Goal: Task Accomplishment & Management: Use online tool/utility

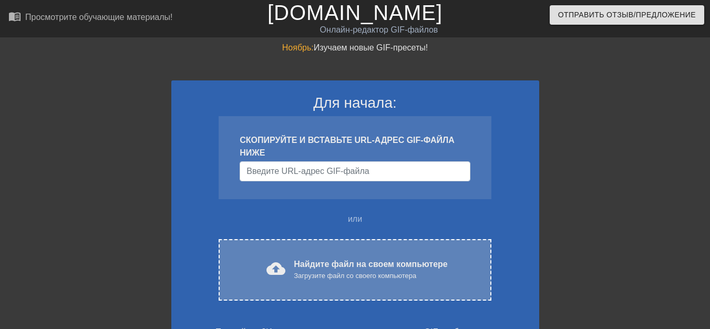
click at [325, 263] on font "Найдите файл на своем компьютере" at bounding box center [370, 263] width 153 height 9
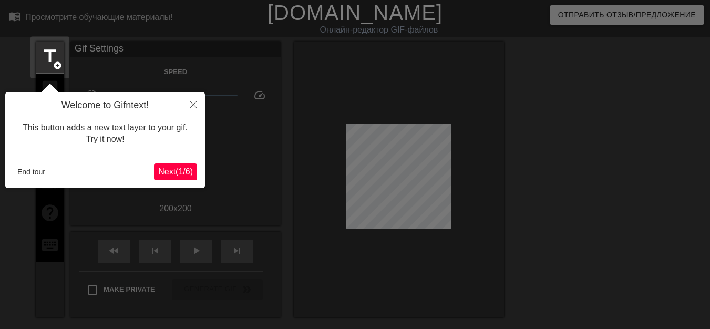
scroll to position [26, 0]
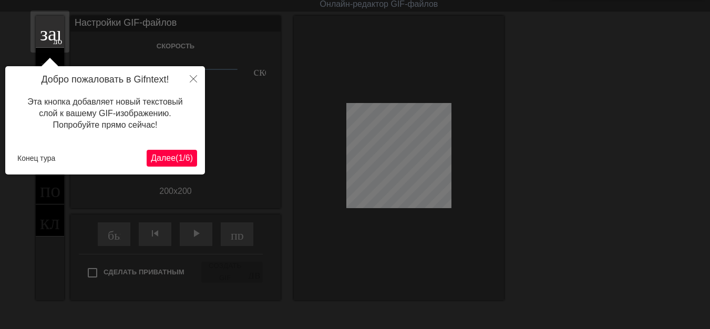
click at [183, 157] on font "/" at bounding box center [184, 157] width 2 height 9
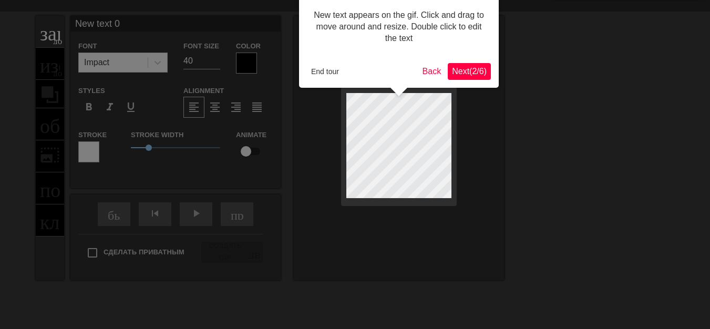
scroll to position [0, 0]
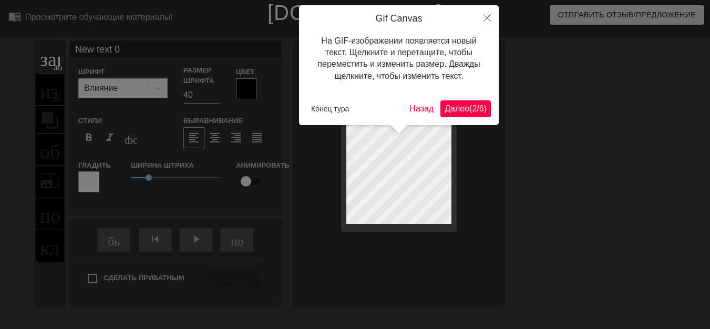
click at [444, 112] on font "Далее" at bounding box center [456, 108] width 25 height 9
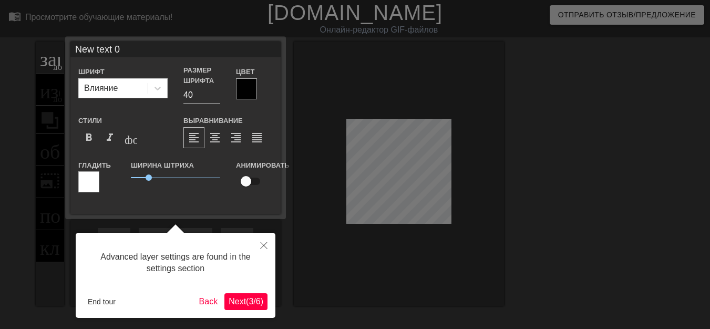
scroll to position [26, 0]
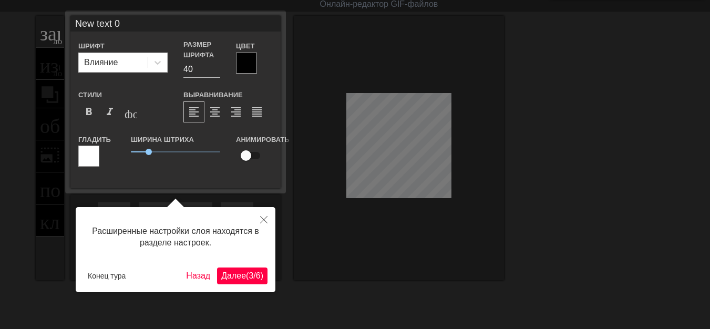
click at [246, 274] on font "(" at bounding box center [247, 275] width 3 height 9
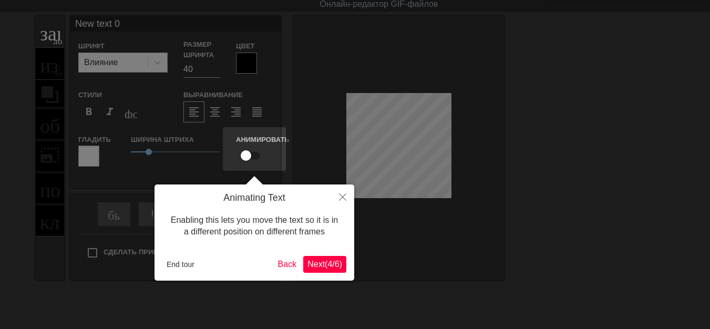
scroll to position [0, 0]
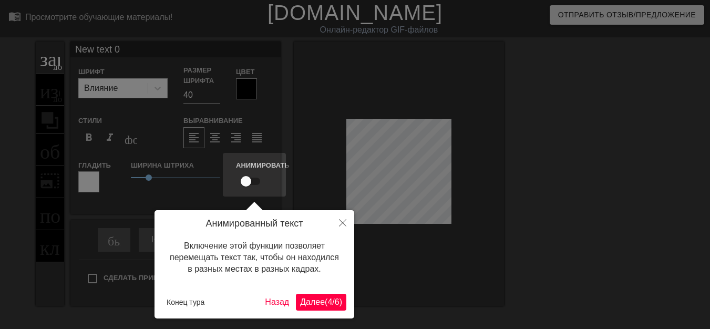
click at [306, 298] on font "Далее" at bounding box center [312, 301] width 25 height 9
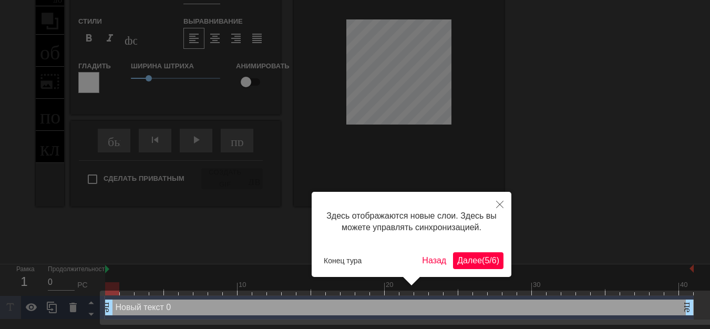
click at [465, 260] on font "Далее" at bounding box center [469, 260] width 25 height 9
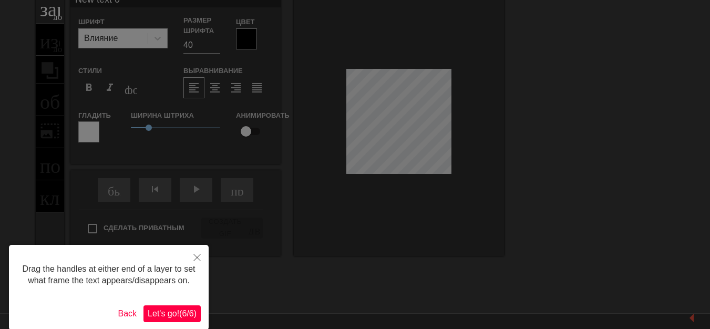
scroll to position [0, 0]
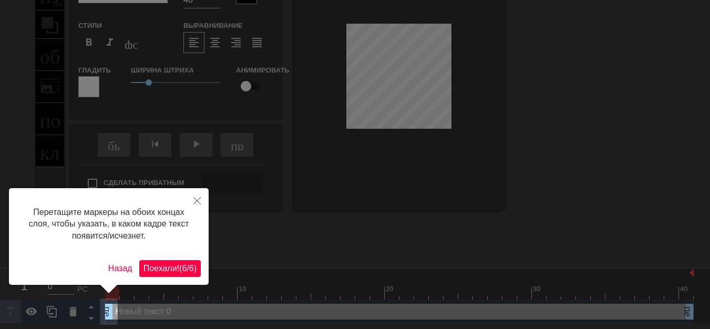
click at [182, 272] on font "6" at bounding box center [184, 268] width 5 height 9
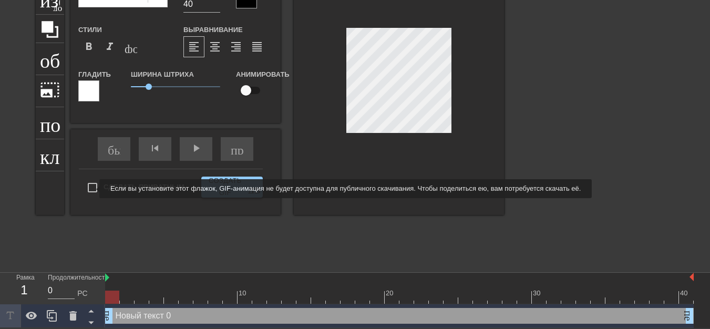
click at [92, 189] on input "Сделать приватным" at bounding box center [92, 187] width 22 height 22
checkbox input "true"
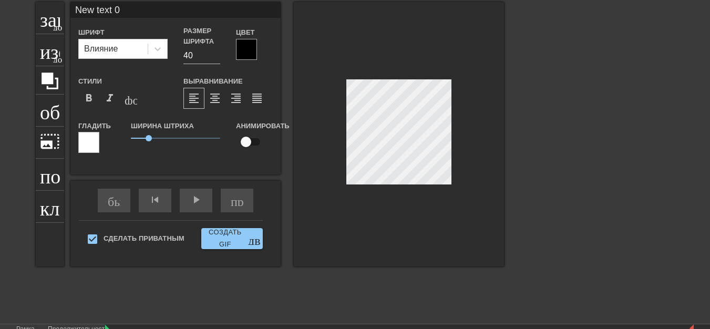
scroll to position [2, 1]
type input "New text"
type textarea "New text"
type input "New text"
type textarea "New text"
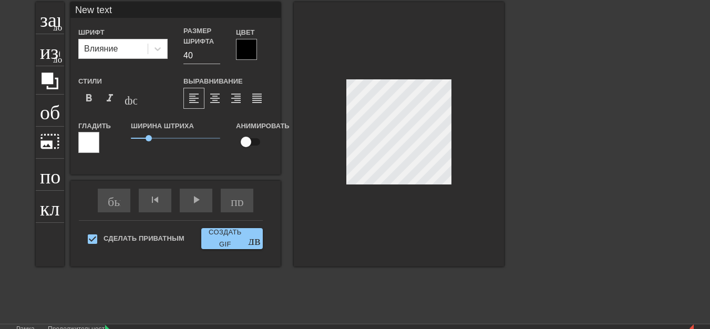
type input "New tex"
type textarea "New tex"
type input "New te"
type textarea "New te"
type input "New t"
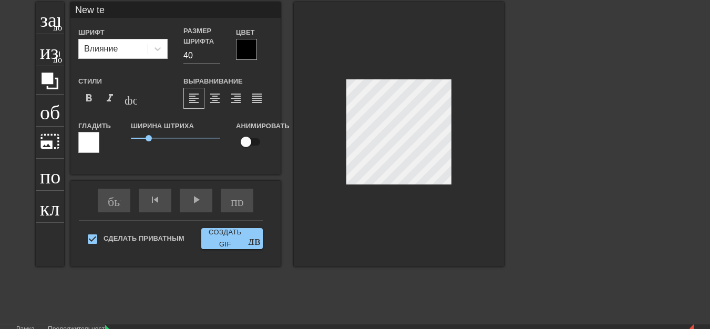
type textarea "New t"
type input "New"
type textarea "New"
type input "New"
type textarea "New"
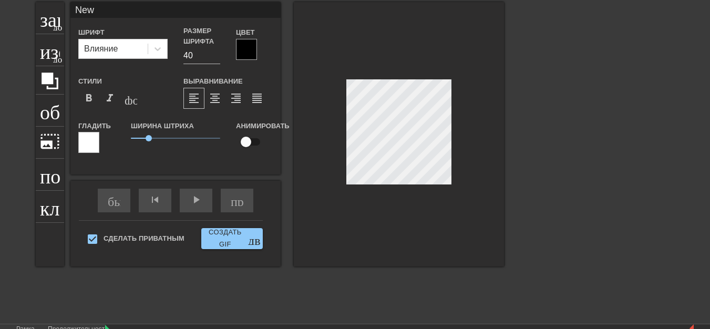
type input "Ne"
type textarea "Ne"
type input "N"
type textarea "N"
type input "Р"
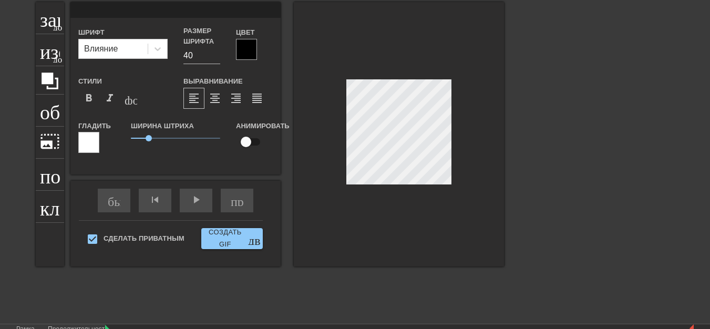
type textarea "Р"
type input "РЮ"
type textarea "РЮ"
type input "РЮР"
type textarea "РЮР"
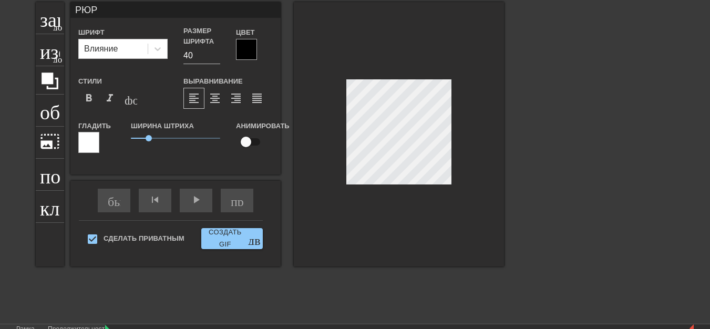
type input "РЮРИ"
type textarea "РЮРИ"
type input "[PERSON_NAME]"
type textarea "[PERSON_NAME]"
type input "[PERSON_NAME]"
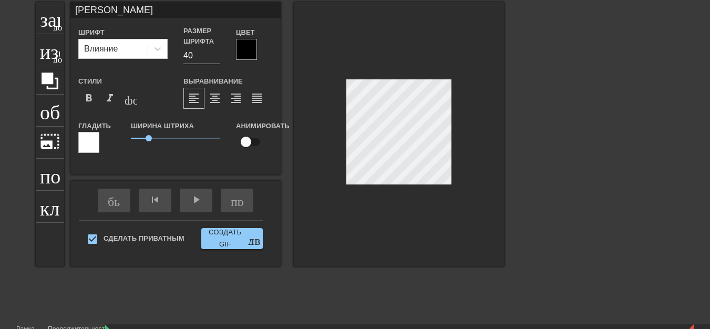
type textarea "[PERSON_NAME]"
type input "[PERSON_NAME]"
type textarea "[PERSON_NAME]"
type input "[PERSON_NAME]"
type textarea "[PERSON_NAME]"
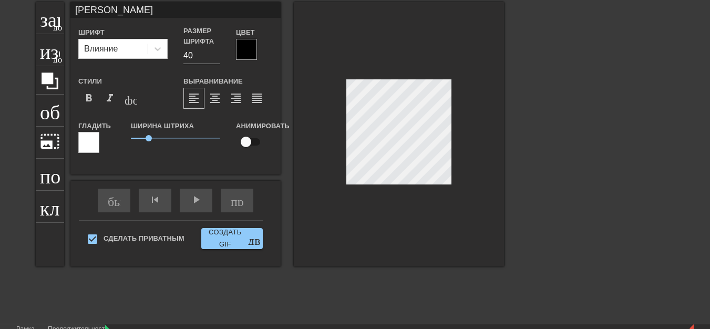
type input "РЮРИКОВНА"
type textarea "РЮРИКОВНА"
type input "ЮРИКОВНА"
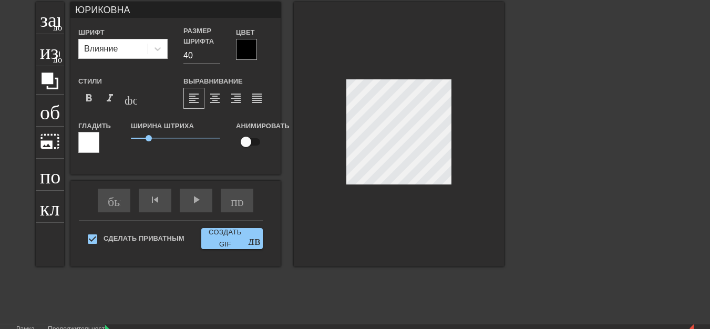
type textarea "ЮРИКОВНА"
type input "PЮРИКОВНА"
type textarea "PЮРИКОВНА"
type input "PЮИКОВНА"
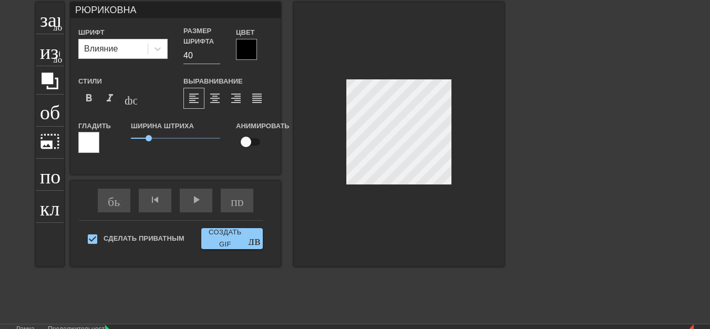
type textarea "PЮИКОВНА"
type input "PЮPИКОВНА"
type textarea "PЮPИКОВНА"
type input "PЮPИКОНА"
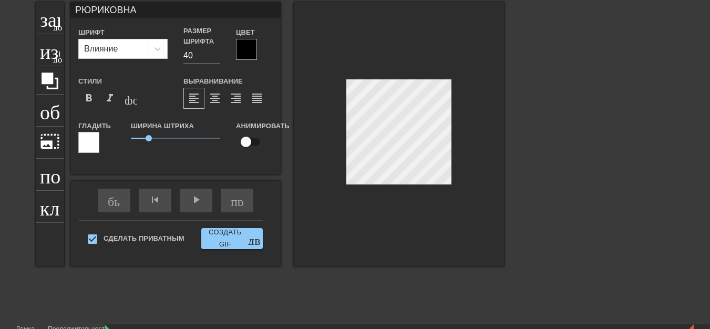
type textarea "PЮPИКОНА"
type input "PЮPИКНА"
type textarea "PЮPИКНА"
type input "PЮPИНА"
type textarea "PЮPИНА"
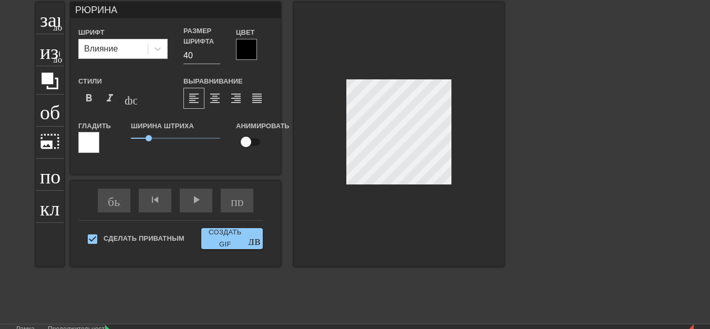
scroll to position [2, 3]
type input "PЮPИKНА"
type textarea "PЮPИKНА"
type input "PЮPИK0НА"
type textarea "PЮPИK0НА"
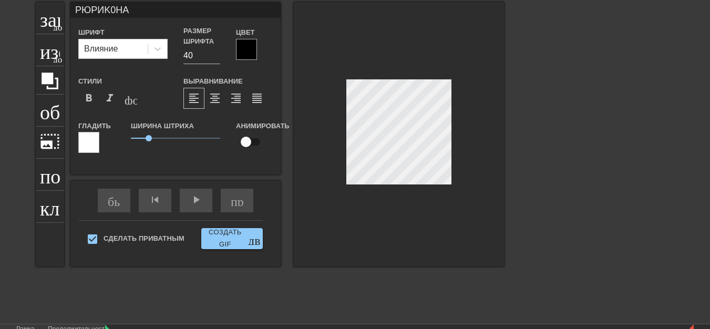
scroll to position [2, 3]
type input "PЮPИK0BНА"
type textarea "PЮPИK0BНА"
type input "PЮPИK0BН"
type textarea "PЮPИK0BН"
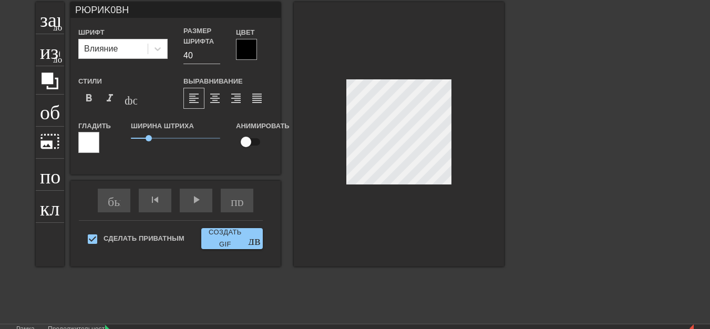
type input "PЮPИK0BНA"
type textarea "PЮPИK0BНA"
click at [250, 237] on span "Создать GIF двойная_стрелка" at bounding box center [231, 238] width 53 height 24
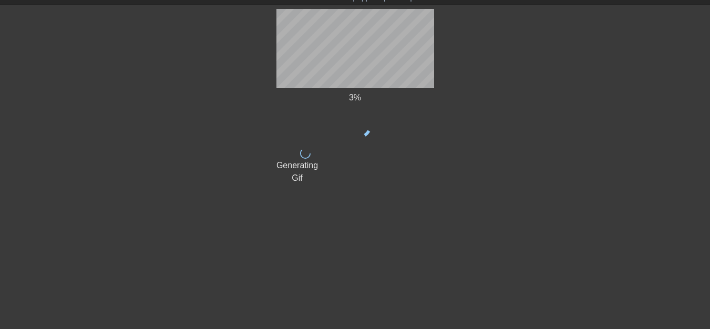
scroll to position [33, 0]
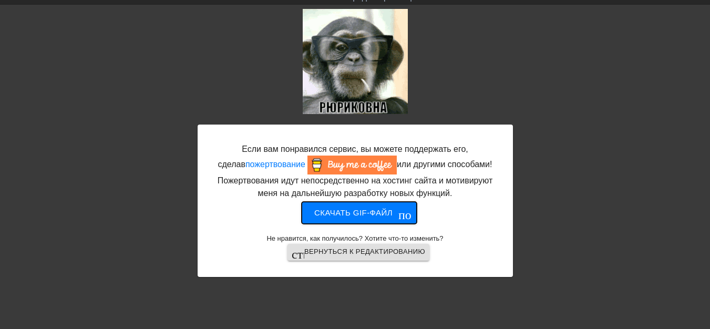
click at [368, 218] on font "Скачать gif-файл" at bounding box center [353, 213] width 78 height 14
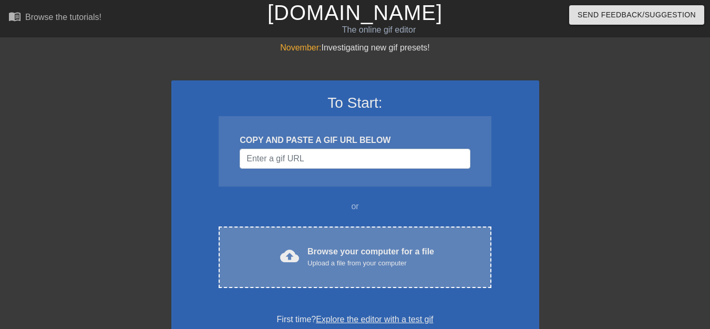
click at [293, 256] on span "cloud_upload" at bounding box center [289, 255] width 19 height 19
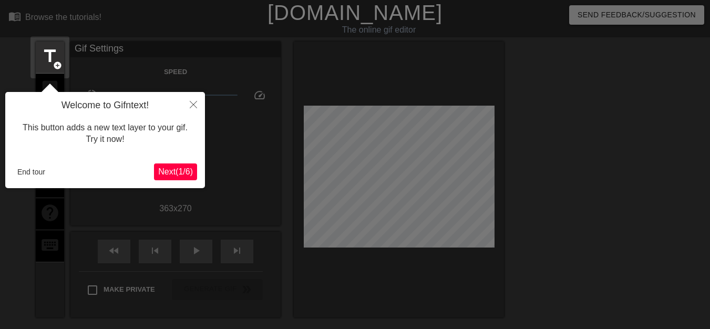
scroll to position [26, 0]
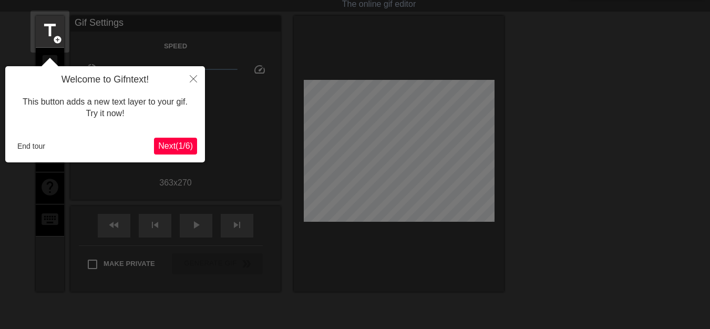
click at [178, 150] on span "Next ( 1 / 6 )" at bounding box center [175, 145] width 35 height 9
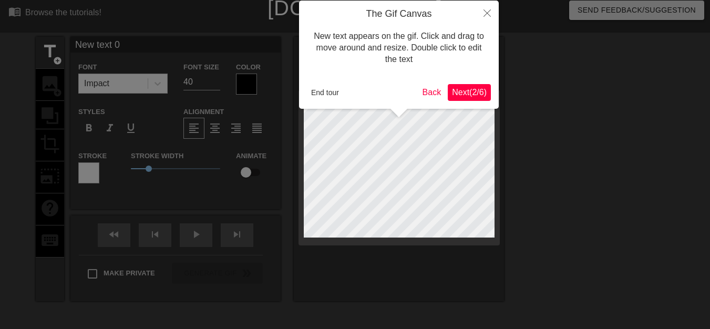
scroll to position [0, 0]
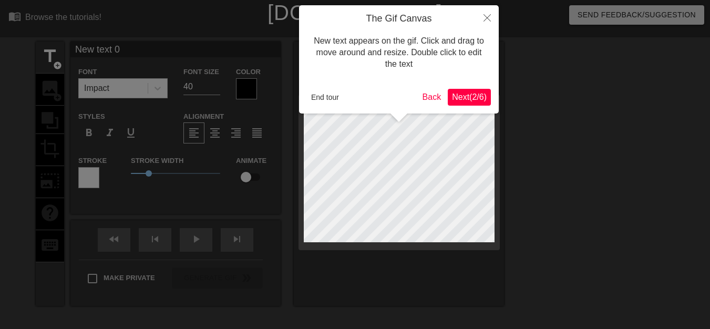
click at [462, 98] on span "Next ( 2 / 6 )" at bounding box center [469, 96] width 35 height 9
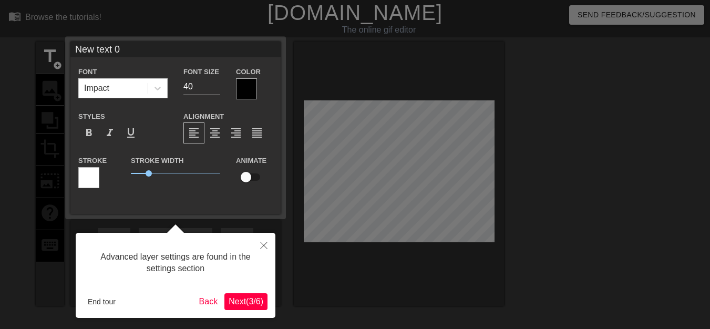
scroll to position [26, 0]
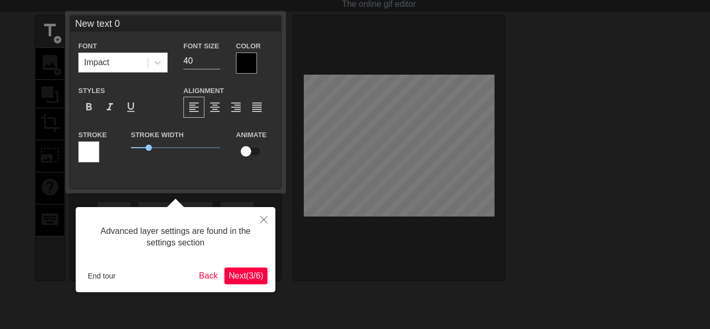
click at [232, 272] on span "Next ( 3 / 6 )" at bounding box center [245, 275] width 35 height 9
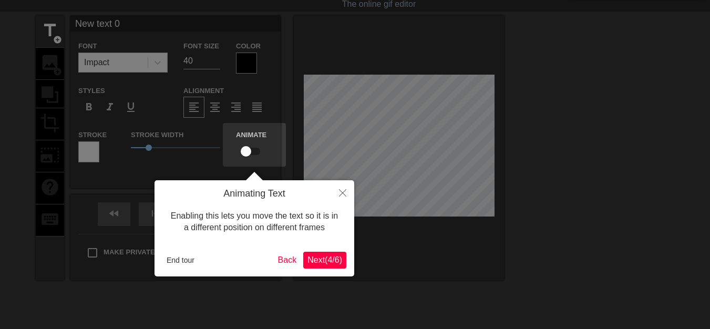
scroll to position [0, 0]
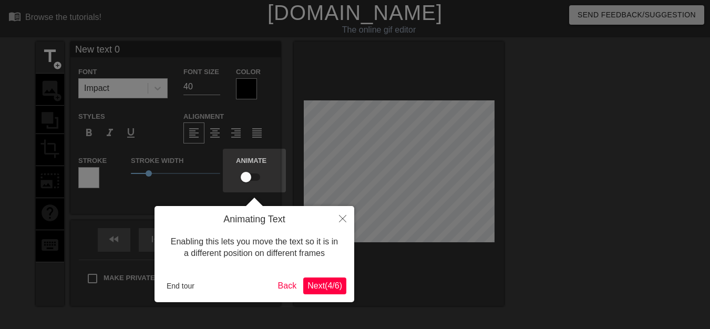
click at [333, 288] on span "Next ( 4 / 6 )" at bounding box center [324, 285] width 35 height 9
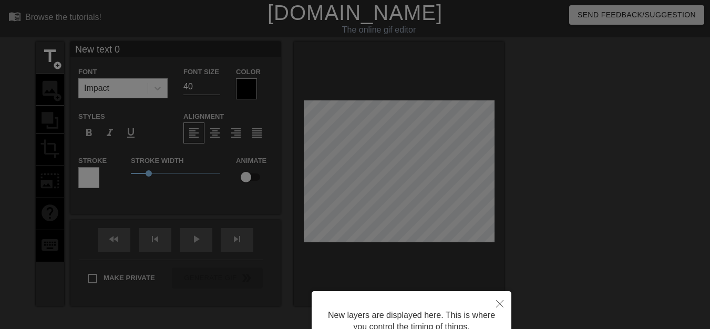
scroll to position [99, 0]
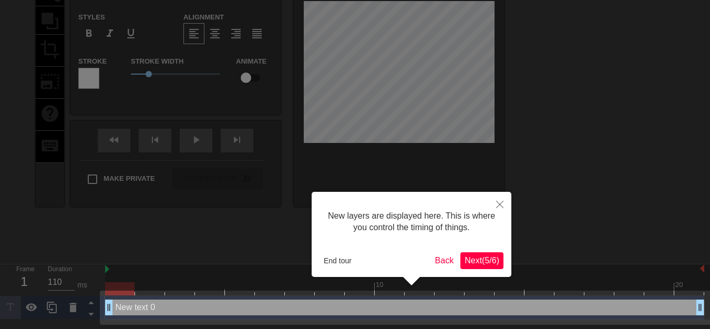
click at [475, 260] on span "Next ( 5 / 6 )" at bounding box center [481, 260] width 35 height 9
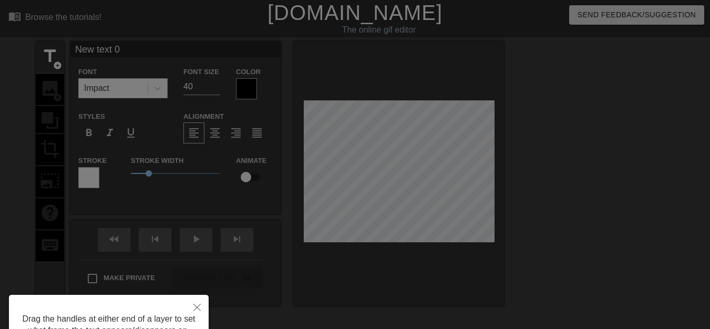
scroll to position [53, 0]
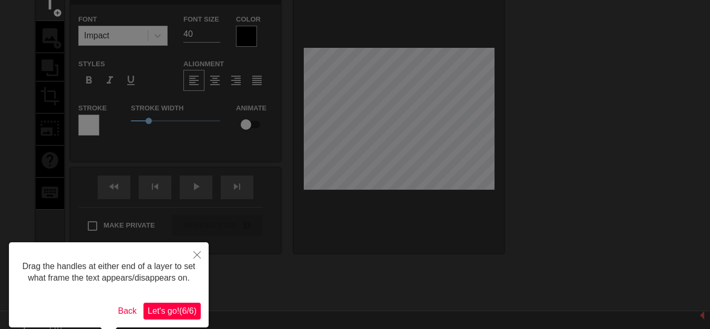
click at [175, 313] on span "Let's go! ( 6 / 6 )" at bounding box center [172, 310] width 49 height 9
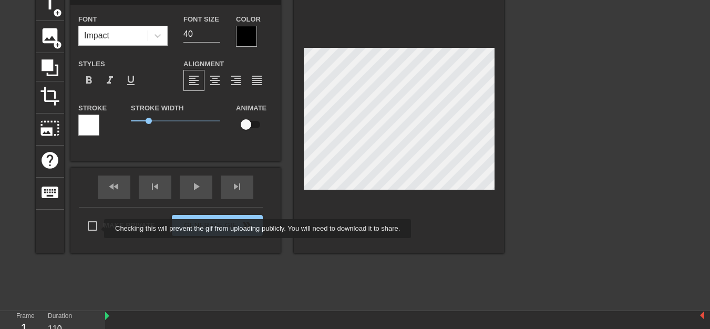
click at [97, 228] on input "Make Private" at bounding box center [92, 226] width 22 height 22
checkbox input "true"
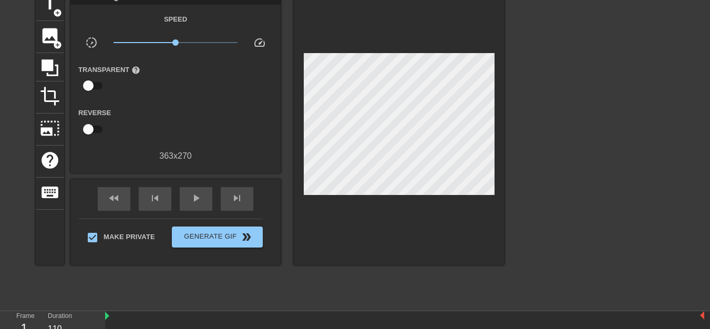
scroll to position [0, 0]
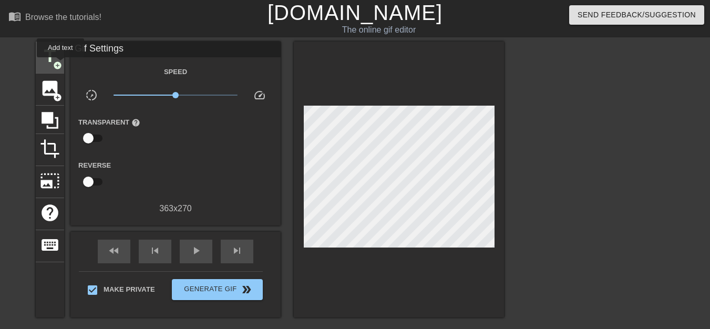
click at [60, 65] on span "add_circle" at bounding box center [57, 65] width 9 height 9
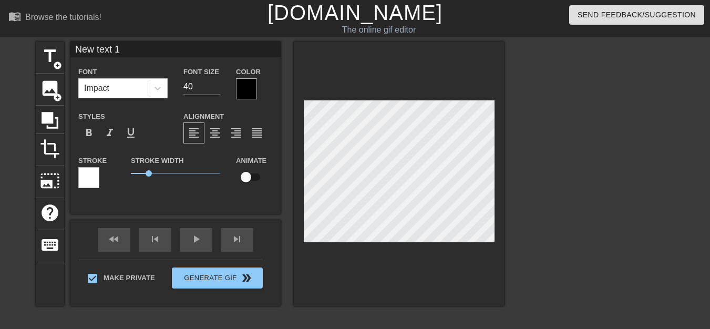
scroll to position [2, 2]
type input "New text"
type textarea "New text"
type input "New text"
type textarea "New text"
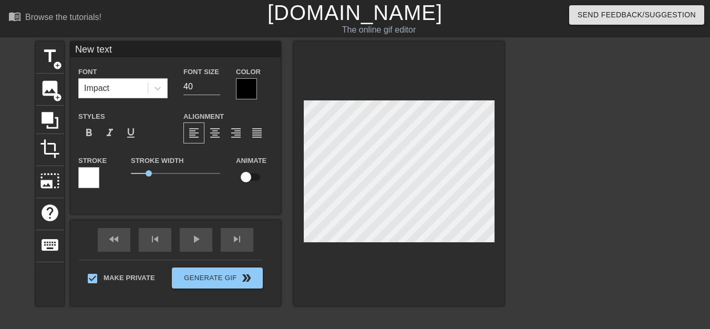
type input "New tex"
type textarea "New tex"
type input "New te"
type textarea "New te"
type input "New t"
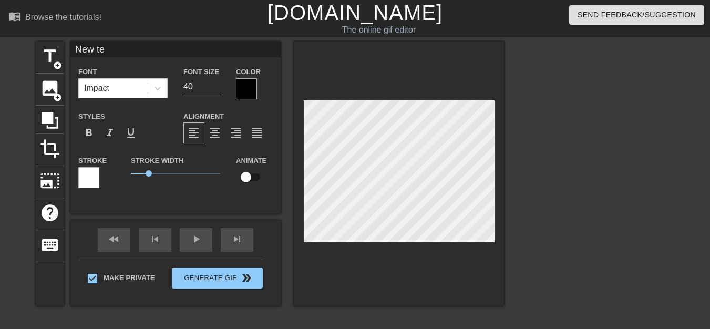
type textarea "New t"
type input "New"
type textarea "New"
type input "New"
type textarea "New"
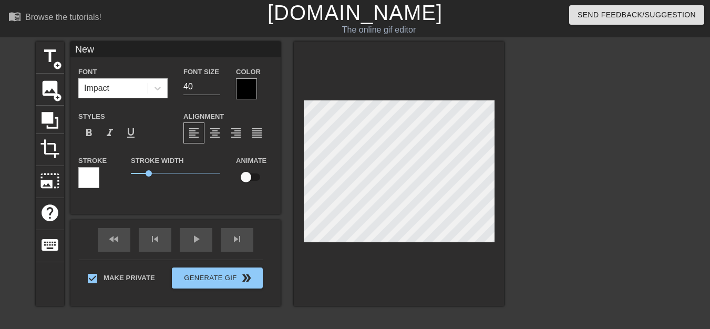
type input "Ne"
type textarea "Ne"
type input "N"
type textarea "N"
type input "New text"
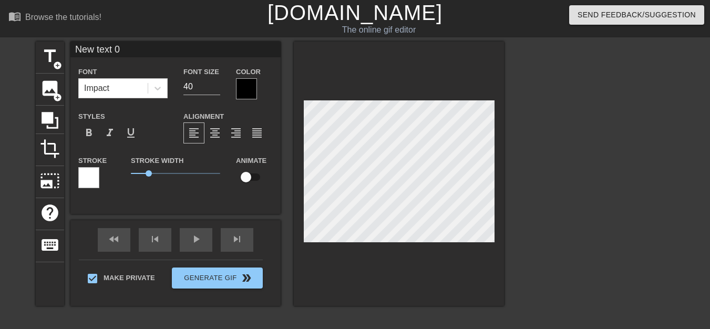
type textarea "New text"
type input "New text"
type textarea "New text"
type input "New tex"
type textarea "New tex"
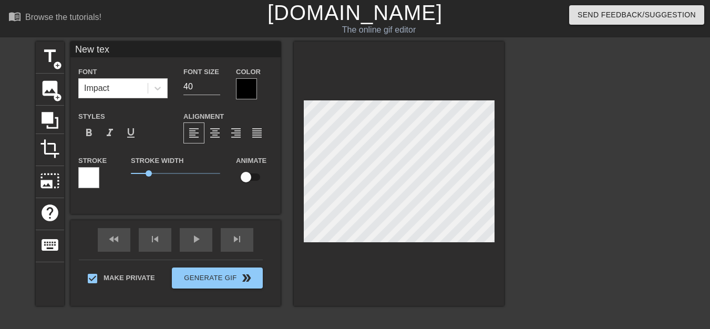
type input "New te"
type textarea "New te"
type input "New t"
type textarea "New t"
type input "New"
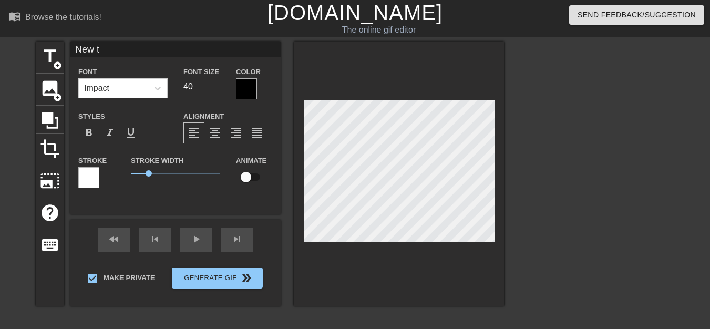
type textarea "New"
type input "New"
type textarea "New"
type input "Ne"
type textarea "Ne"
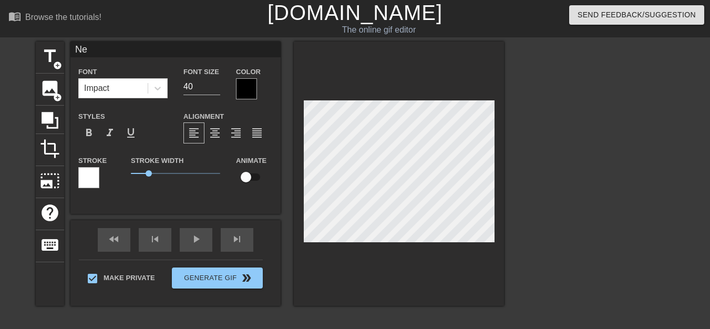
type input "N"
type textarea "N"
type input "P"
type textarea "P"
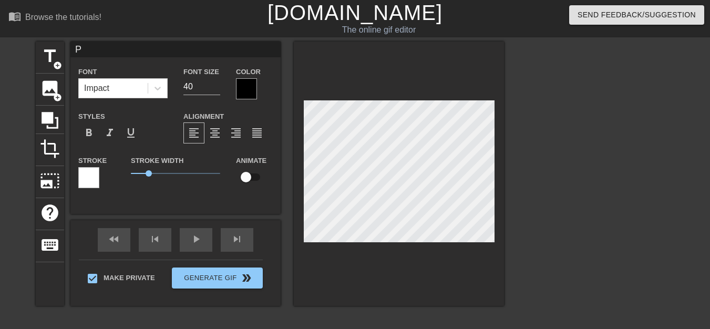
type input "PP"
type textarea "PP"
type input "PPK"
type textarea "PPK"
type input "PPK0"
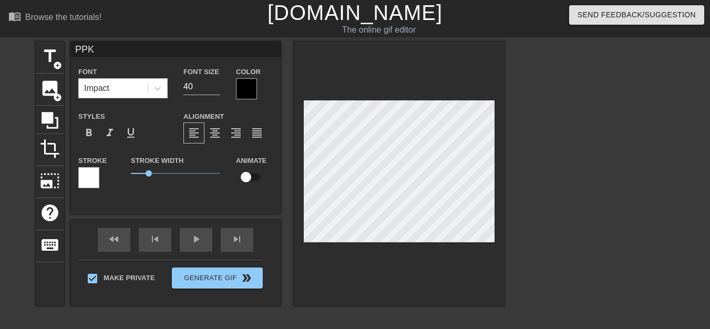
type textarea "PPK0"
type input "PPK0B"
type textarea "PPK0B"
type input "PPK0BA"
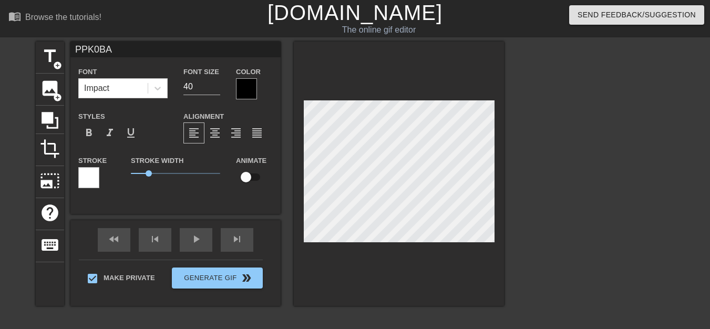
type textarea "PPK0BA"
type input "PЮPK0BA"
type textarea "PЮPK0BA"
type input "PЮPИK0BA"
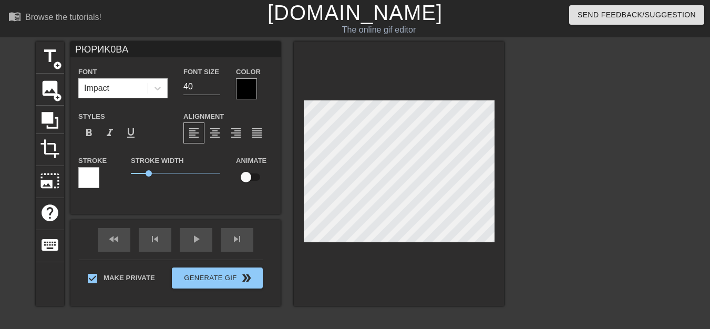
type textarea "PЮPИK0BA"
type input "PЮPИK0BНA"
type textarea "PЮPИK0BНA"
type input "PЮPИK0BНA"
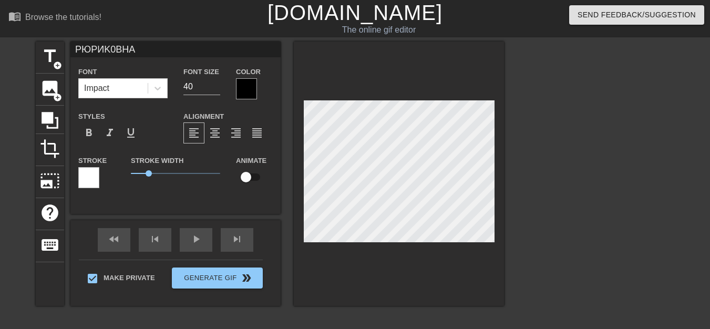
scroll to position [2, 2]
click at [88, 133] on span "format_bold" at bounding box center [88, 133] width 13 height 13
click at [202, 242] on div "play_arrow" at bounding box center [196, 240] width 33 height 24
click at [202, 242] on div "pause" at bounding box center [196, 240] width 33 height 24
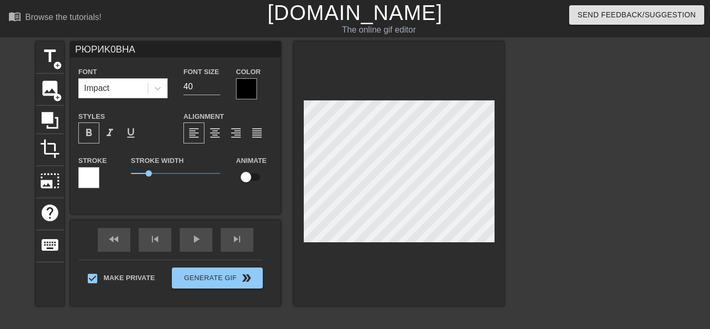
scroll to position [2, 2]
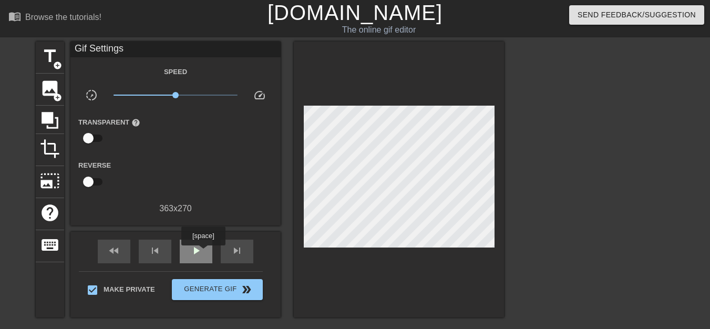
click at [203, 253] on div "play_arrow" at bounding box center [196, 252] width 33 height 24
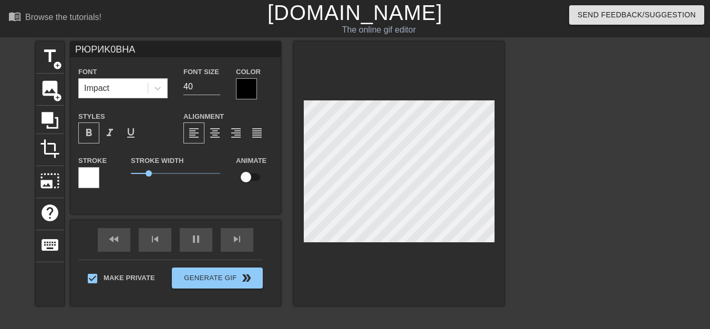
scroll to position [1, 2]
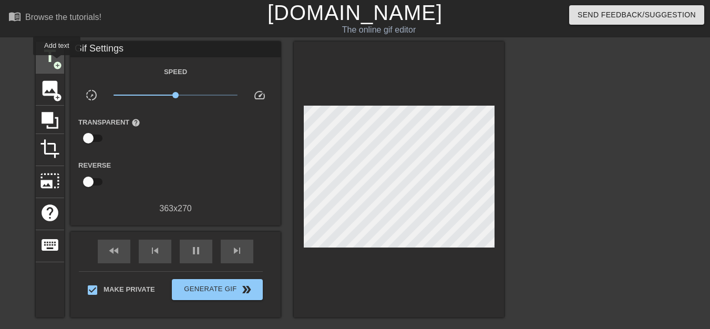
click at [57, 63] on span "add_circle" at bounding box center [57, 65] width 9 height 9
click at [197, 253] on span "pause" at bounding box center [196, 250] width 13 height 13
click at [197, 253] on span "play_arrow" at bounding box center [196, 250] width 13 height 13
click at [197, 253] on span "pause" at bounding box center [196, 250] width 13 height 13
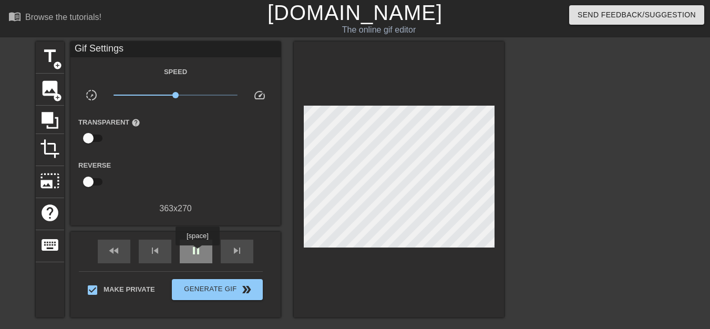
click at [197, 253] on span "pause" at bounding box center [196, 250] width 13 height 13
click at [197, 253] on span "play_arrow" at bounding box center [196, 250] width 13 height 13
click at [197, 254] on span "pause" at bounding box center [196, 250] width 13 height 13
click at [197, 254] on span "play_arrow" at bounding box center [196, 250] width 13 height 13
click at [198, 254] on span "pause" at bounding box center [196, 250] width 13 height 13
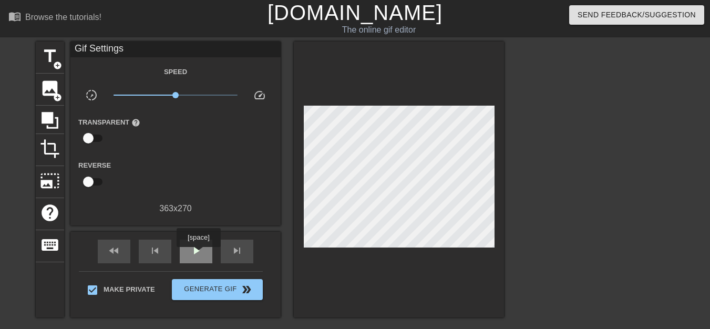
click at [199, 255] on span "play_arrow" at bounding box center [196, 250] width 13 height 13
click at [199, 255] on span "pause" at bounding box center [196, 250] width 13 height 13
click at [199, 255] on span "play_arrow" at bounding box center [196, 250] width 13 height 13
click at [199, 254] on span "pause" at bounding box center [196, 250] width 13 height 13
click at [197, 254] on span "play_arrow" at bounding box center [196, 250] width 13 height 13
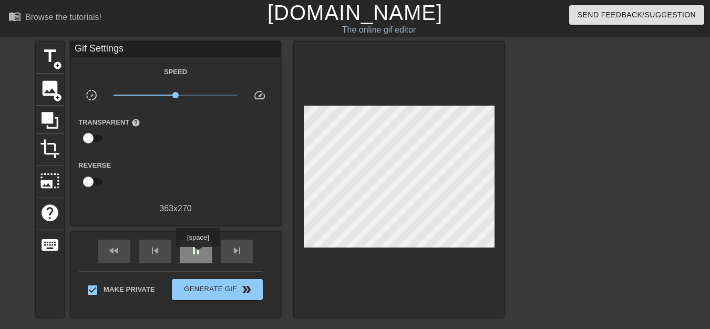
click at [197, 255] on span "pause" at bounding box center [196, 250] width 13 height 13
click at [197, 255] on span "play_arrow" at bounding box center [196, 250] width 13 height 13
click at [197, 255] on span "pause" at bounding box center [196, 250] width 13 height 13
click at [197, 255] on span "play_arrow" at bounding box center [196, 250] width 13 height 13
click at [197, 255] on span "pause" at bounding box center [196, 250] width 13 height 13
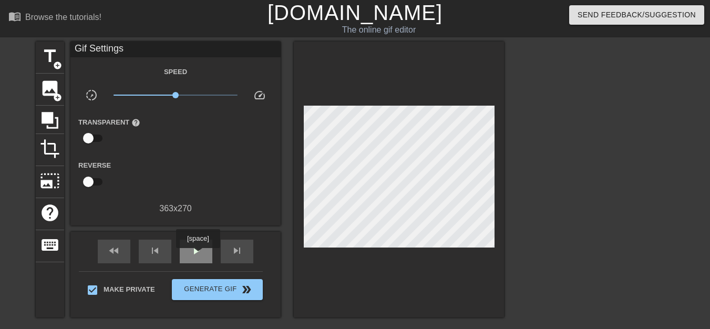
click at [197, 255] on span "play_arrow" at bounding box center [196, 250] width 13 height 13
click at [197, 255] on span "pause" at bounding box center [196, 250] width 13 height 13
click at [197, 255] on span "play_arrow" at bounding box center [196, 250] width 13 height 13
click at [197, 255] on span "pause" at bounding box center [196, 250] width 13 height 13
click at [197, 255] on span "play_arrow" at bounding box center [196, 250] width 13 height 13
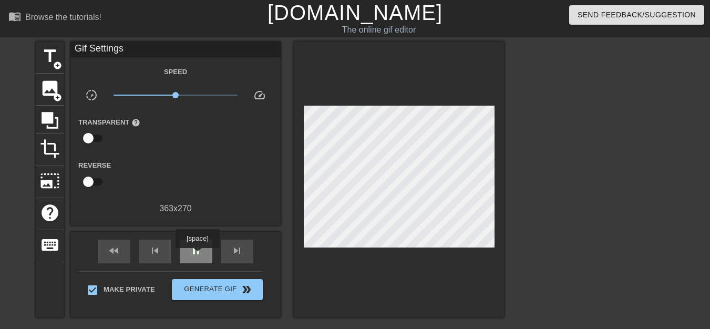
click at [197, 255] on span "pause" at bounding box center [196, 250] width 13 height 13
click at [197, 255] on span "play_arrow" at bounding box center [196, 250] width 13 height 13
click at [197, 255] on span "pause" at bounding box center [196, 250] width 13 height 13
click at [197, 256] on span "play_arrow" at bounding box center [196, 250] width 13 height 13
click at [197, 256] on div "pause" at bounding box center [196, 252] width 33 height 24
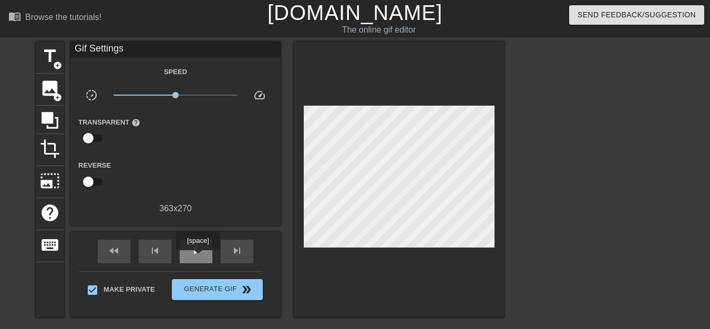
click at [197, 257] on div "play_arrow" at bounding box center [196, 252] width 33 height 24
click at [197, 257] on div "pause" at bounding box center [196, 252] width 33 height 24
click at [197, 257] on div "play_arrow" at bounding box center [196, 252] width 33 height 24
click at [197, 258] on div "pause" at bounding box center [196, 252] width 33 height 24
click at [197, 258] on div "play_arrow" at bounding box center [196, 252] width 33 height 24
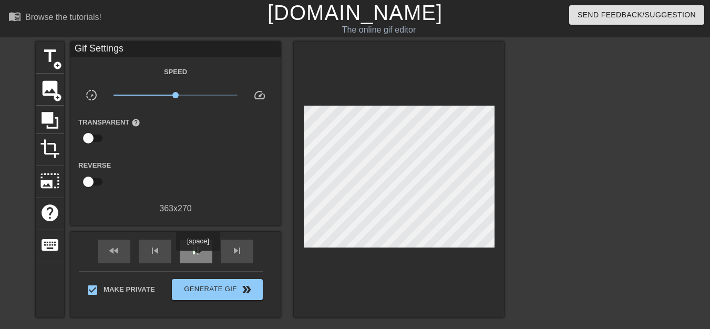
click at [197, 258] on div "pause" at bounding box center [196, 252] width 33 height 24
click at [197, 258] on div "play_arrow" at bounding box center [196, 252] width 33 height 24
click at [197, 258] on div "pause" at bounding box center [196, 252] width 33 height 24
click at [197, 258] on div "play_arrow" at bounding box center [196, 252] width 33 height 24
click at [197, 259] on div "pause" at bounding box center [196, 252] width 33 height 24
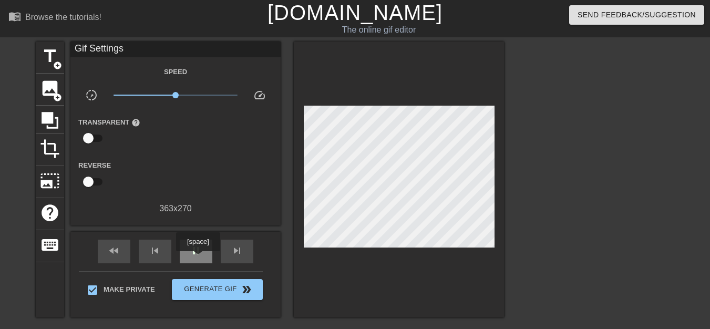
click at [197, 259] on div "pause" at bounding box center [196, 252] width 33 height 24
click at [197, 256] on div "pause" at bounding box center [196, 252] width 33 height 24
click at [196, 256] on div "play_arrow" at bounding box center [196, 252] width 33 height 24
click at [196, 256] on div "pause" at bounding box center [196, 252] width 33 height 24
click at [196, 256] on div "play_arrow" at bounding box center [196, 252] width 33 height 24
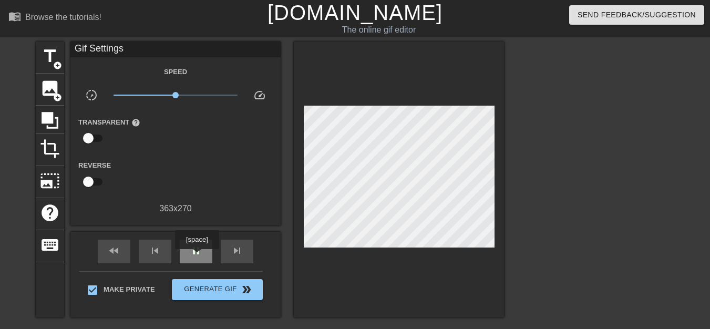
click at [196, 256] on div "pause" at bounding box center [196, 252] width 33 height 24
click at [196, 256] on div "play_arrow" at bounding box center [196, 252] width 33 height 24
click at [196, 256] on div "pause" at bounding box center [196, 252] width 33 height 24
click at [196, 256] on div "play_arrow" at bounding box center [196, 252] width 33 height 24
click at [196, 256] on div "pause" at bounding box center [196, 252] width 33 height 24
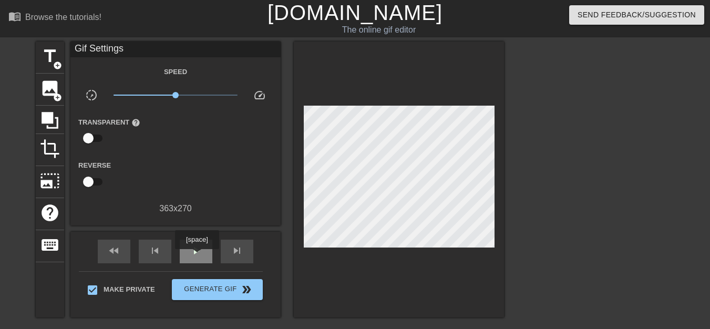
click at [196, 256] on div "play_arrow" at bounding box center [196, 252] width 33 height 24
click at [196, 256] on div "pause" at bounding box center [196, 252] width 33 height 24
click at [196, 256] on div "play_arrow" at bounding box center [196, 252] width 33 height 24
click at [195, 255] on span "pause" at bounding box center [196, 250] width 13 height 13
click at [195, 255] on span "play_arrow" at bounding box center [196, 250] width 13 height 13
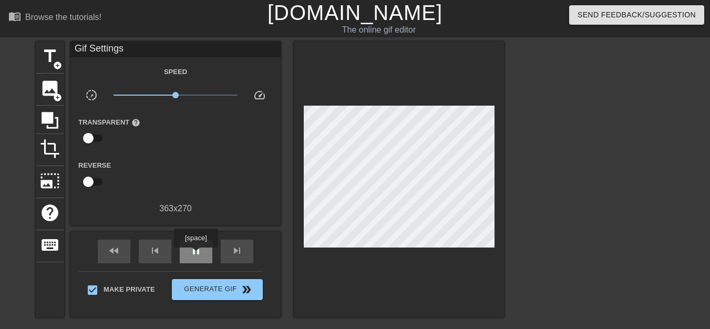
click at [195, 255] on span "pause" at bounding box center [196, 250] width 13 height 13
click at [194, 252] on span "pause" at bounding box center [196, 250] width 13 height 13
click at [194, 252] on span "play_arrow" at bounding box center [196, 250] width 13 height 13
click at [194, 251] on span "pause" at bounding box center [196, 250] width 13 height 13
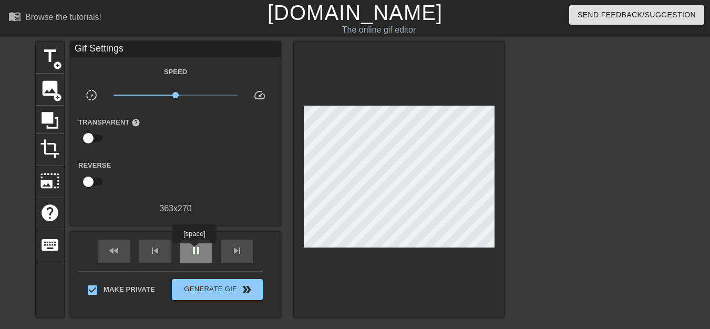
click at [194, 251] on span "pause" at bounding box center [196, 250] width 13 height 13
click at [60, 68] on span "add_circle" at bounding box center [57, 65] width 9 height 9
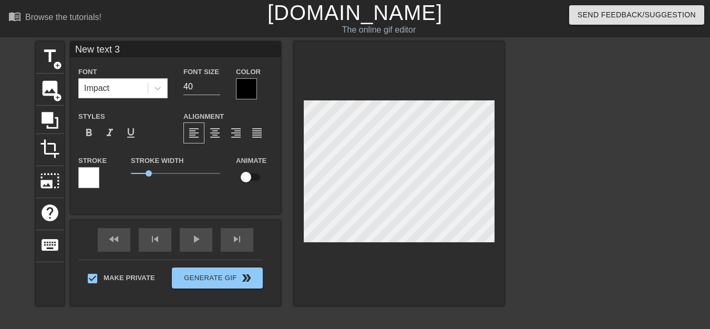
scroll to position [2, 3]
type input "New text"
type textarea "New text"
type input "New text"
type textarea "New text"
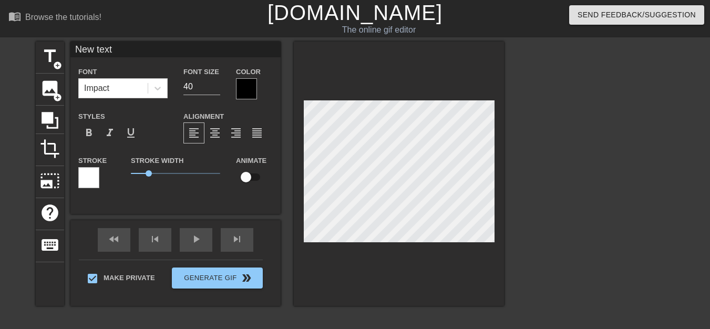
type input "New tex"
type textarea "New tex"
type input "New te"
type textarea "New te"
type input "New t"
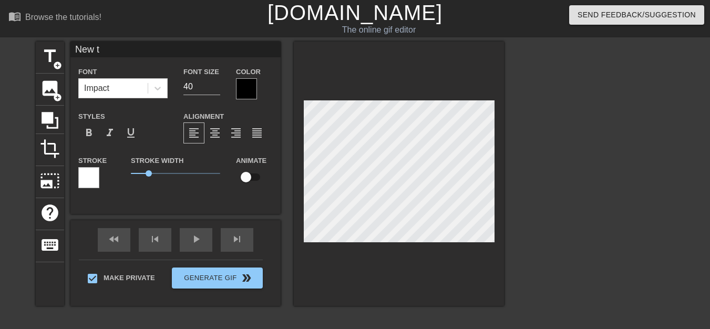
type textarea "New t"
type input "New"
type textarea "New"
type input "New"
type textarea "New"
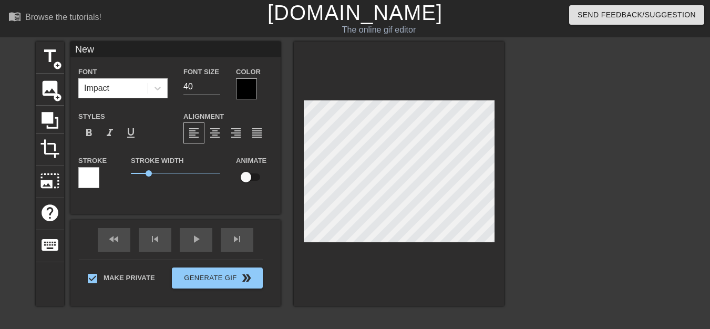
type input "Ne"
type textarea "Ne"
type input "N"
type textarea "N"
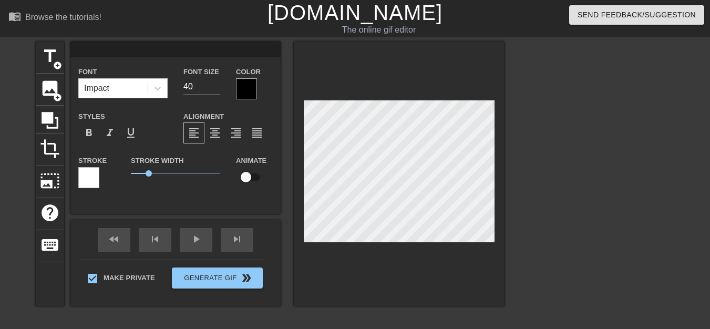
type input "H"
type textarea "H"
type input "H."
type textarea "H."
type input "H.H"
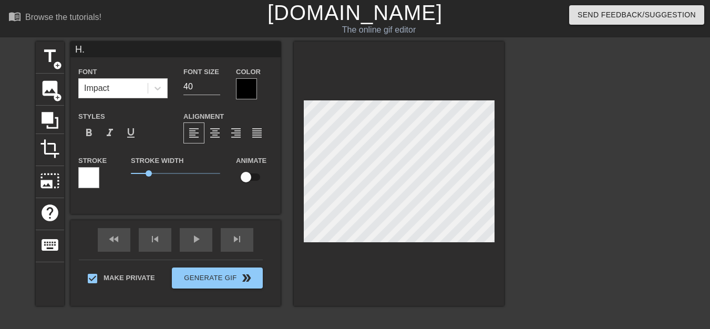
type textarea "H.H"
type input "H.HB"
type textarea "H.HB"
type input "H.H"
type textarea "H.H"
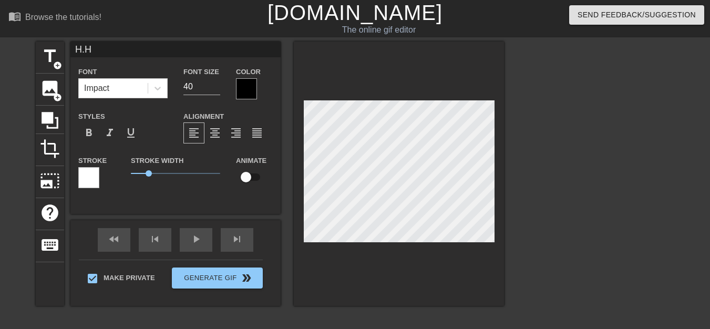
type input "H."
type textarea "H."
type input "H"
type textarea "H"
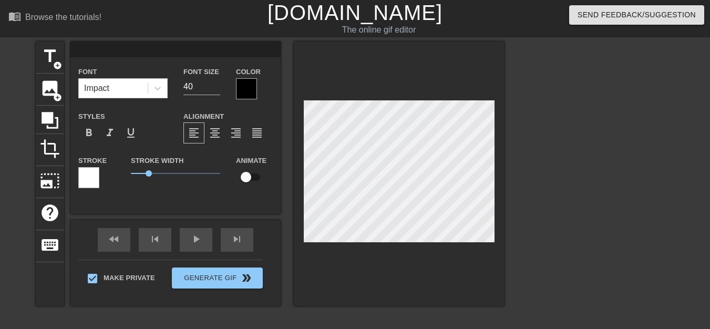
type input "P"
type textarea "P"
type input "PP"
type textarea "PP"
type input "PPK"
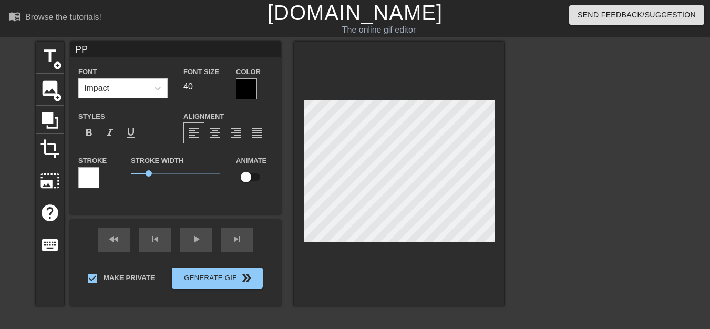
type textarea "PPK"
type input "PPKO"
type textarea "PPKO"
type input "PPKOB"
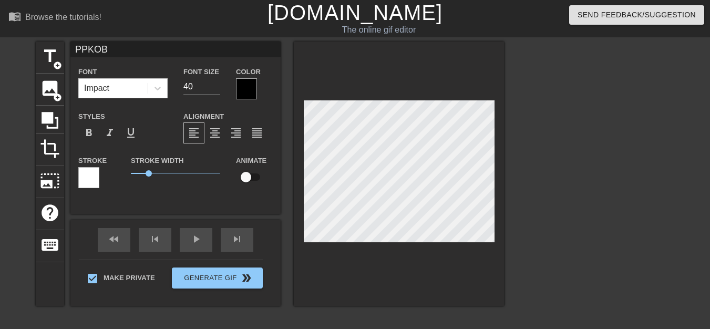
type textarea "PPKOB"
type input "PPKOBA"
type textarea "PPKOBA"
type input "P.PKOBA"
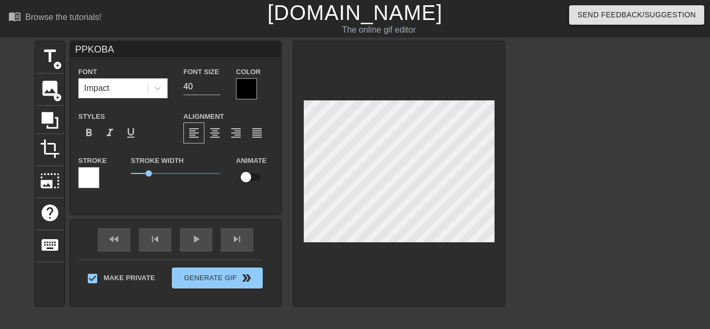
type textarea "P.PKOBA"
type input "PPKOBA"
type textarea "PPKOBA"
type input "PЮPKOBA"
type textarea "PЮPKOBA"
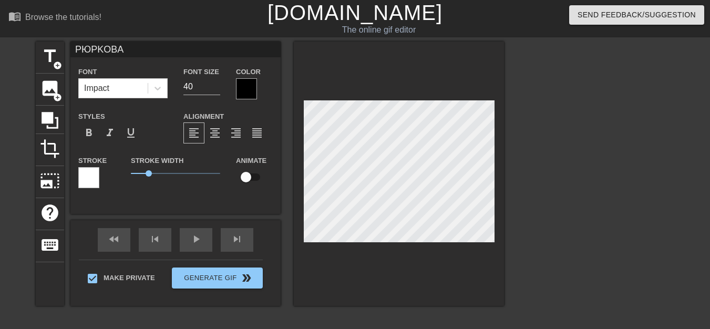
scroll to position [2, 2]
type input "PЮPИKOBA"
type textarea "PЮPИKOBA"
type input "PЮPИKOBНA"
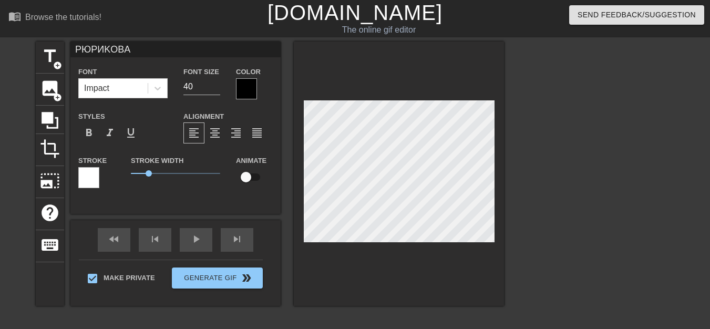
type textarea "PЮPИKOBНA"
type input "PЮPИKOBНA"
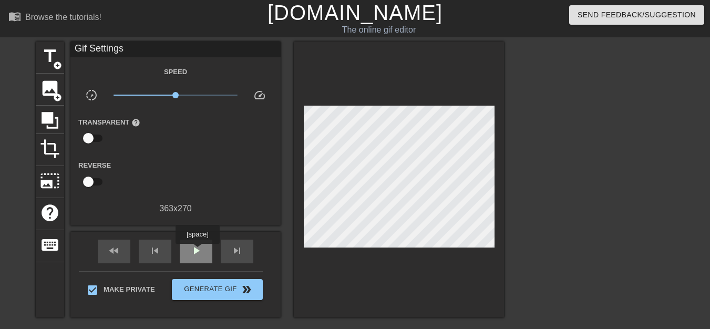
click at [197, 251] on span "play_arrow" at bounding box center [196, 250] width 13 height 13
drag, startPoint x: 174, startPoint y: 95, endPoint x: 132, endPoint y: 107, distance: 43.7
click at [132, 107] on div "Speed slow_motion_video x0.202 speed Transparent help Reverse 363 x 270" at bounding box center [175, 140] width 194 height 150
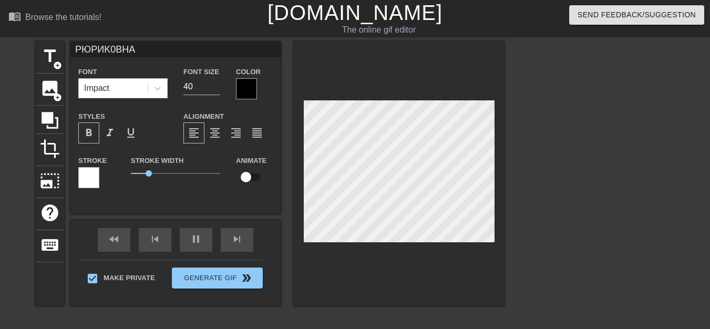
scroll to position [2, 3]
type input "PЮPИK0BН"
type textarea "PЮPИK0BН"
type input "PЮPИK0B"
type textarea "PЮPИK0B"
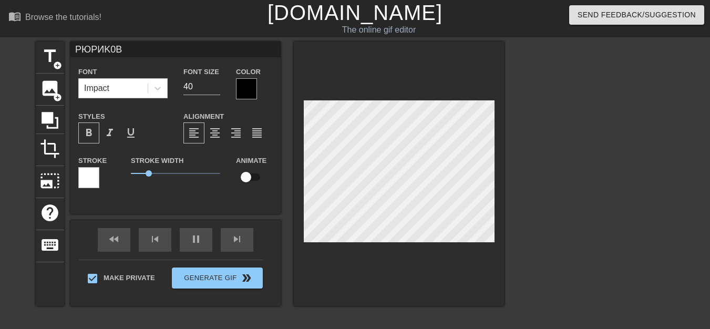
type input "PЮPИK0"
type textarea "PЮPИK0"
type input "PЮPИK"
type textarea "PЮPИK"
type input "PЮPИ"
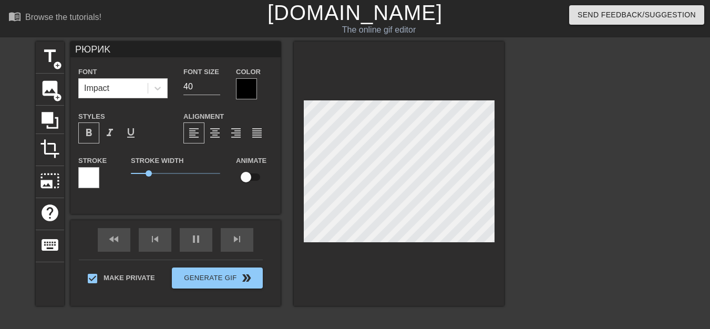
type textarea "PЮPИ"
type input "PЮP"
type textarea "PЮP"
type input "PЮ"
type textarea "PЮ"
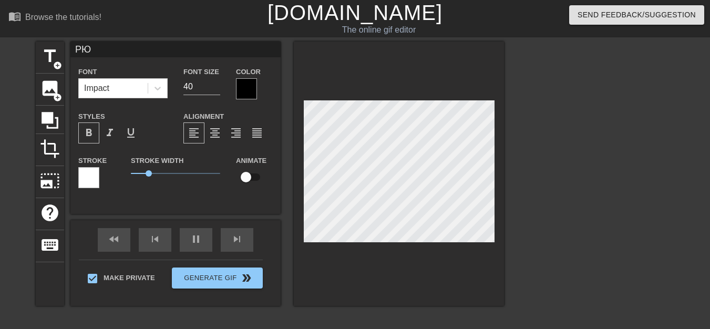
type input "P"
type textarea "P"
type input "Б"
type textarea "Б"
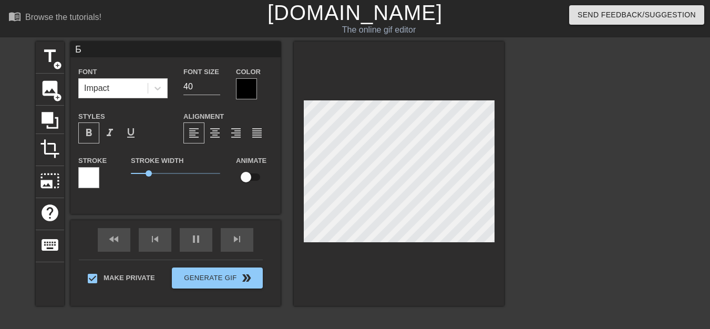
type input "БУ"
type textarea "БУ"
type input "БУ-"
type textarea "БУ-"
type input "БУ-Г"
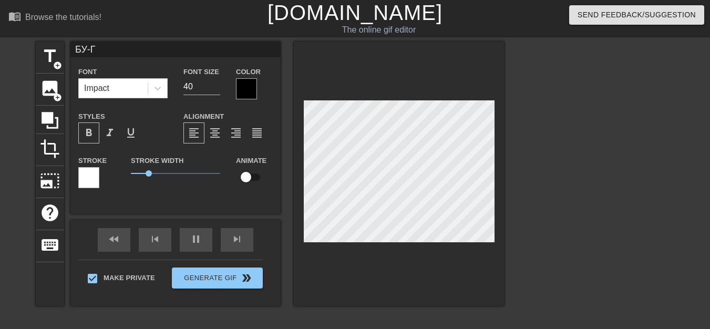
type textarea "БУ-Г"
type input "БУ-ГЫ"
type textarea "БУ-ГЫ"
type input "БУ-ГЫ-"
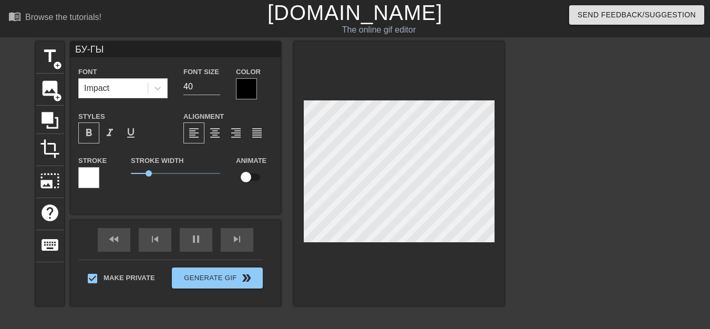
type textarea "БУ-ГЫ-"
type input "БУ-ГЫ-Г"
type textarea "БУ-ГЫ-Г"
type input "БУ-ГЫ-ГЫ"
type textarea "БУ-ГЫ-ГЫ"
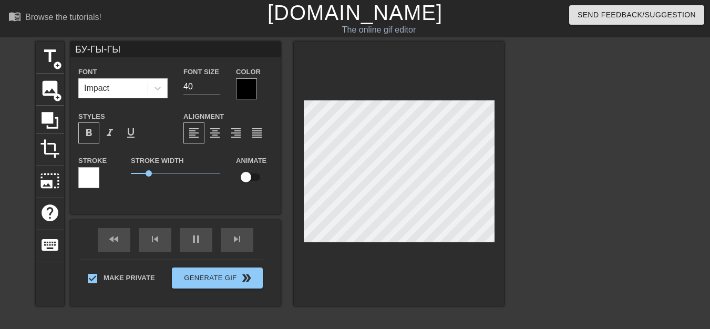
scroll to position [2, 3]
type input "БУ-ГЫ-ГЫ-"
type textarea "БУ-ГЫ-ГЫ-"
type input "БУ-ГЫ-ГЫ-Г"
type textarea "БУ-ГЫ-ГЫ-Г"
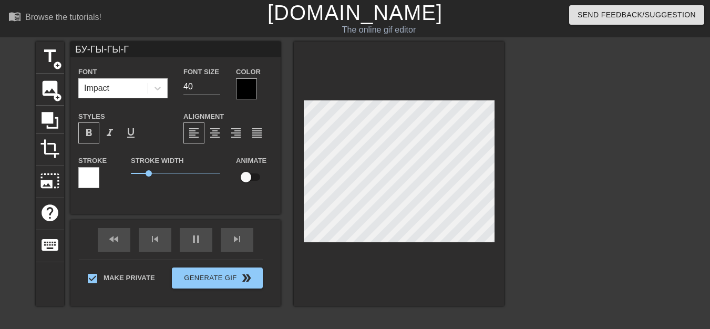
type input "БУ-ГЫ-ГЫ-ГА"
type textarea "БУ-ГЫ-ГЫ-ГА"
type input "БУ-ГЫ-ГЫ-ГАА"
type textarea "БУ-ГЫ-ГЫ-ГАА"
type input "БУ-ГЫ-ГЫ-ГААА"
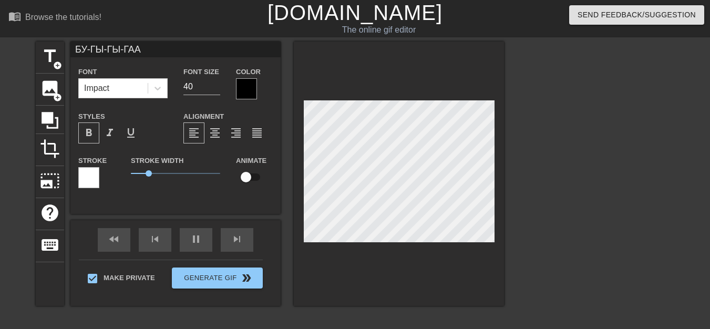
type textarea "БУ-ГЫ-ГЫ-ГААА"
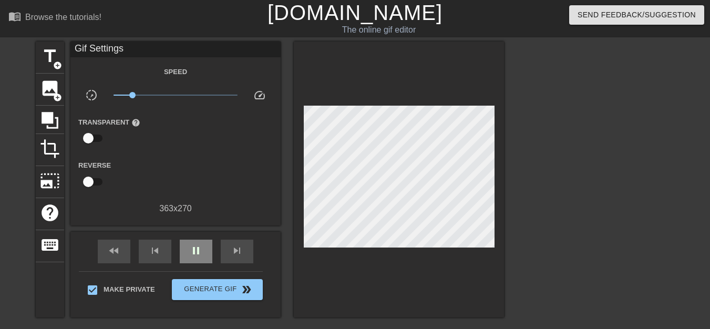
click at [196, 237] on div "fast_rewind skip_previous pause skip_next" at bounding box center [175, 251] width 171 height 39
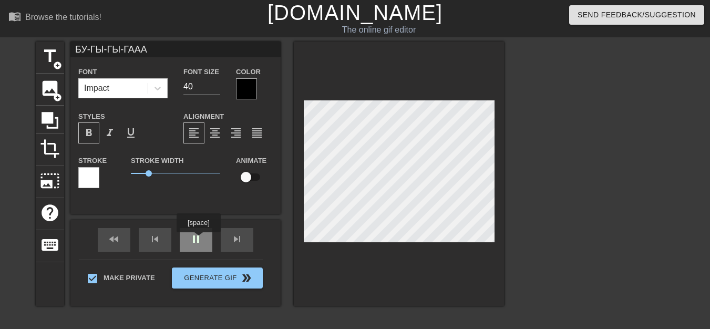
click at [199, 240] on div "pause" at bounding box center [196, 240] width 33 height 24
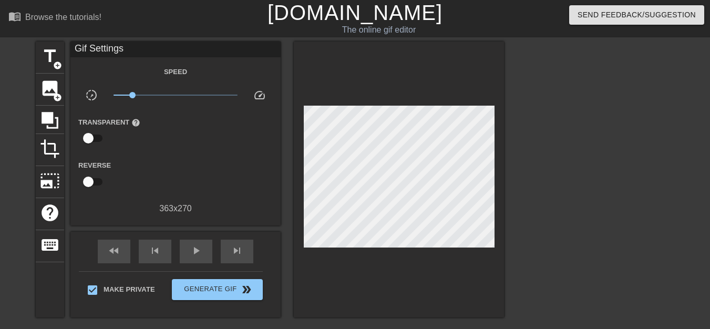
scroll to position [2, 4]
click at [199, 252] on span "play_arrow" at bounding box center [196, 250] width 13 height 13
type textarea "БУ-ГЫ-ГЫ-ГААА"
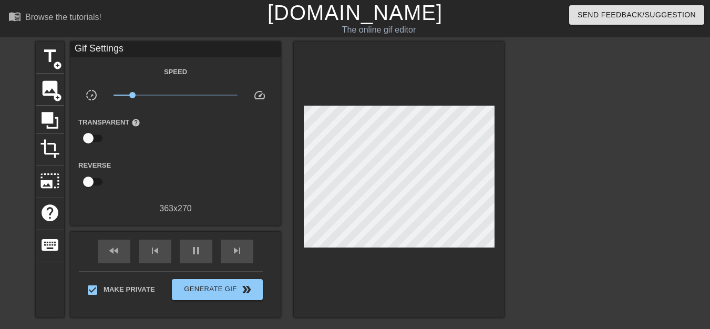
click at [303, 175] on div at bounding box center [399, 179] width 210 height 276
click at [238, 252] on span "skip_next" at bounding box center [237, 250] width 13 height 13
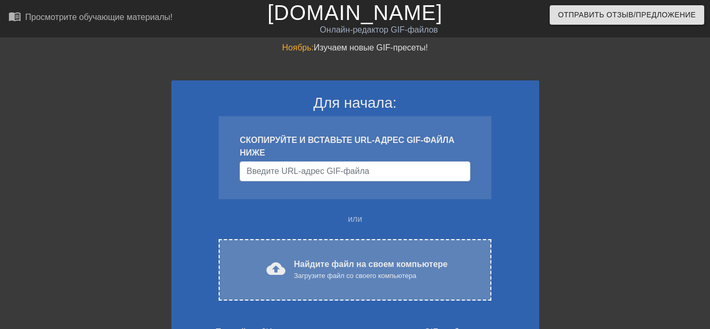
click at [324, 259] on font "Найдите файл на своем компьютере" at bounding box center [370, 263] width 153 height 9
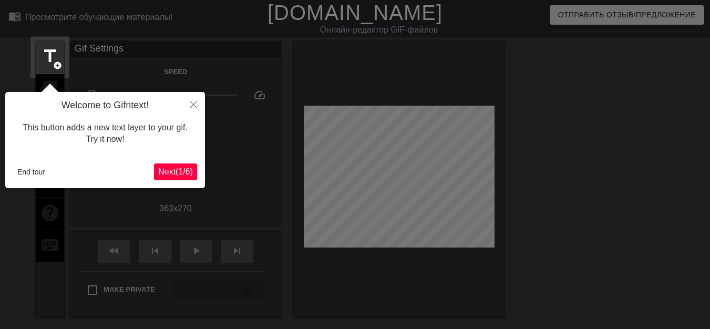
scroll to position [26, 0]
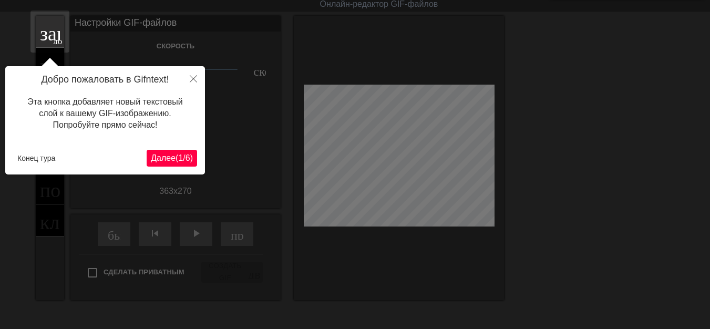
click at [197, 157] on div "Добро пожаловать в Gifntext! Эта кнопка добавляет новый текстовый слой к вашему…" at bounding box center [105, 120] width 200 height 108
click at [185, 157] on font "6" at bounding box center [187, 157] width 5 height 9
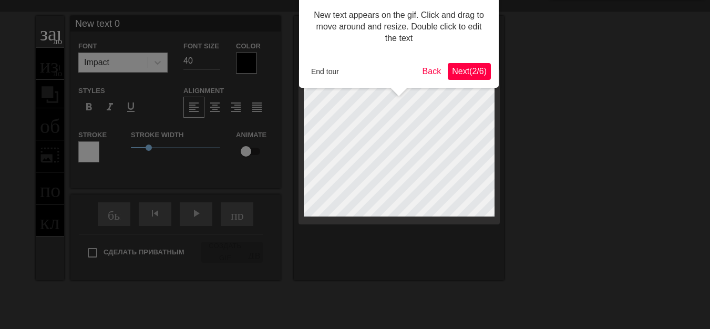
scroll to position [0, 0]
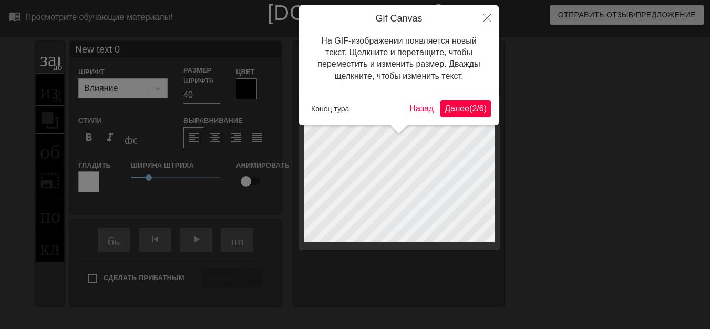
click at [448, 111] on font "Далее" at bounding box center [456, 108] width 25 height 9
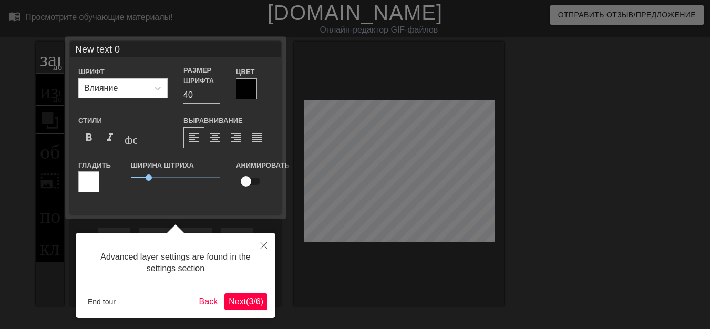
scroll to position [26, 0]
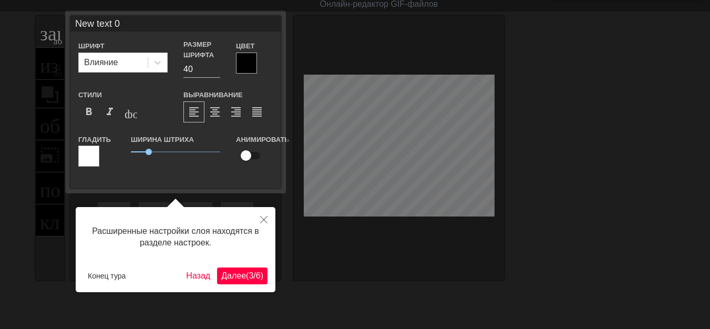
click at [246, 277] on font "(" at bounding box center [247, 275] width 3 height 9
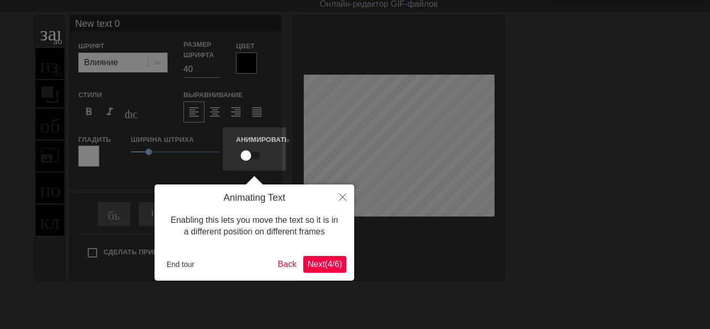
scroll to position [0, 0]
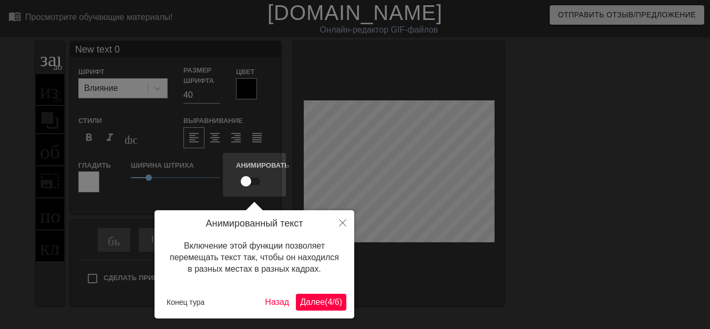
click at [309, 295] on button "Далее ( 4 / 6 )" at bounding box center [321, 302] width 50 height 17
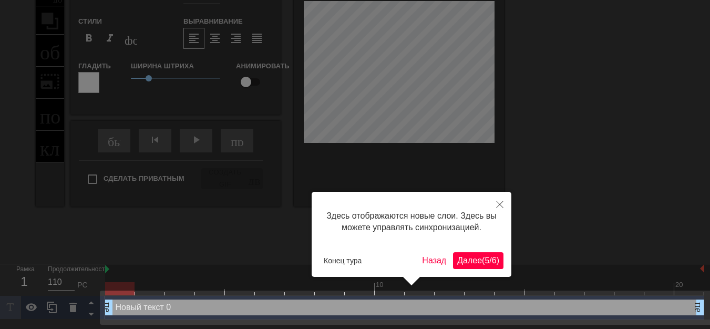
click at [461, 259] on font "Далее" at bounding box center [469, 260] width 25 height 9
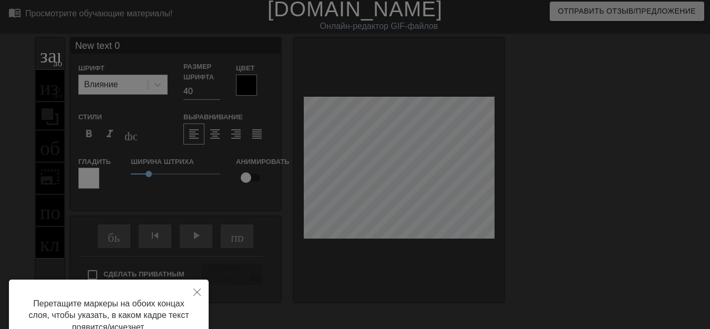
scroll to position [0, 0]
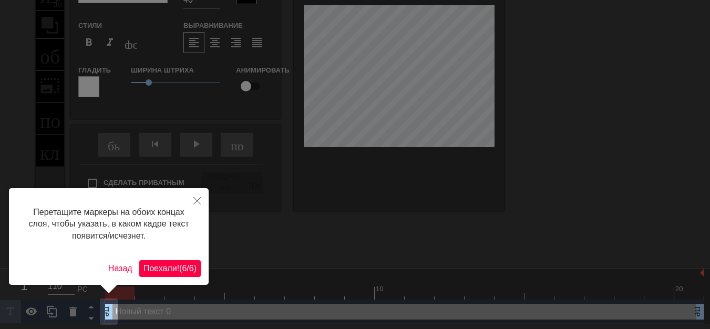
click at [186, 271] on font "/" at bounding box center [187, 268] width 2 height 9
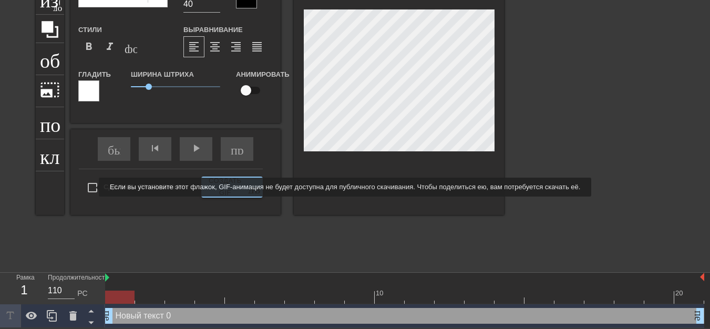
click at [92, 187] on input "Сделать приватным" at bounding box center [92, 187] width 22 height 22
checkbox input "true"
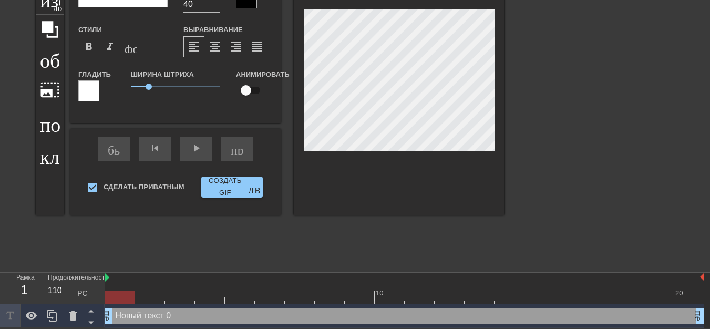
scroll to position [2, 2]
type input "New text"
type textarea "New text"
type input "New text"
type textarea "New text"
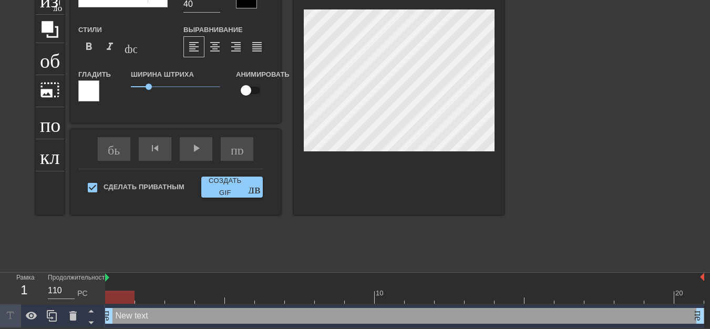
type input "New tex"
type textarea "New tex"
type input "New te"
type textarea "New te"
type input "New t"
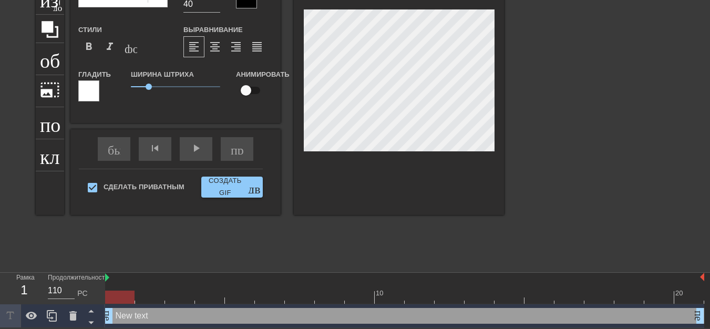
type textarea "New t"
type input "New"
type textarea "New"
type input "New"
type textarea "New"
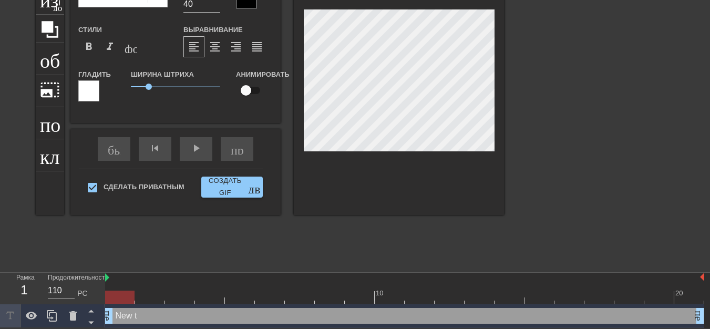
type input "Ne"
type textarea "Ne"
type input "N"
type textarea "N"
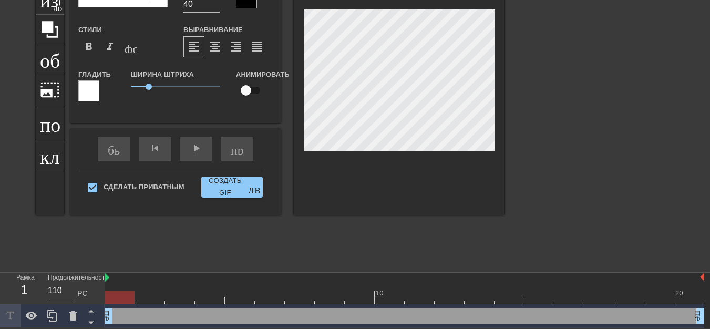
type input "Б"
type textarea "Б"
type input "БУ"
type textarea "БУ"
type input "БУ-"
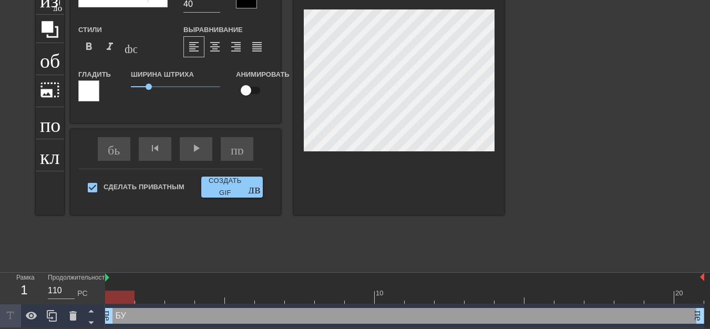
type textarea "БУ-"
type input "БУ-Г"
type textarea "БУ-Г"
type input "БУ-ГЫ"
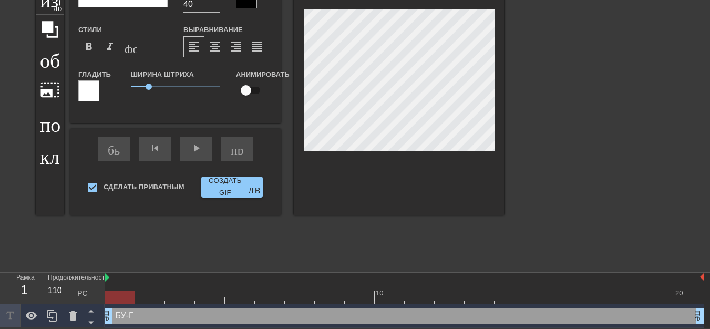
type textarea "БУ-ГЫ"
type input "БУ-ГЫ-"
type textarea "БУ-ГЫ-"
type input "БУ-ГЫ-Г"
type textarea "БУ-ГЫ-Г"
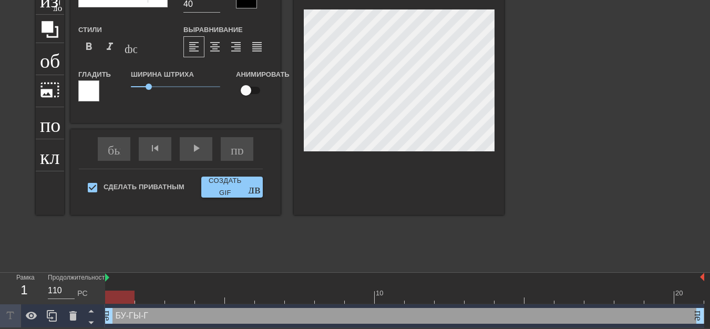
type input "БУ-ГЫ-ГЫ"
type textarea "БУ-ГЫ-ГЫ"
type input "БУ-ГЫ-ГЫ-"
type textarea "БУ-ГЫ-ГЫ-"
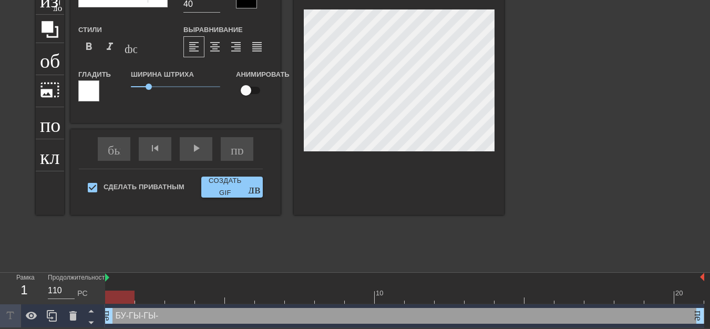
type input "БУ-ГЫ-ГЫ-Г"
type textarea "БУ-ГЫ-ГЫ-Г"
type input "БУ-ГЫ-ГЫ-ГА"
type textarea "БУ-ГЫ-ГЫ-ГА"
type input "БУ-ГЫ-ГЫ-ГАА"
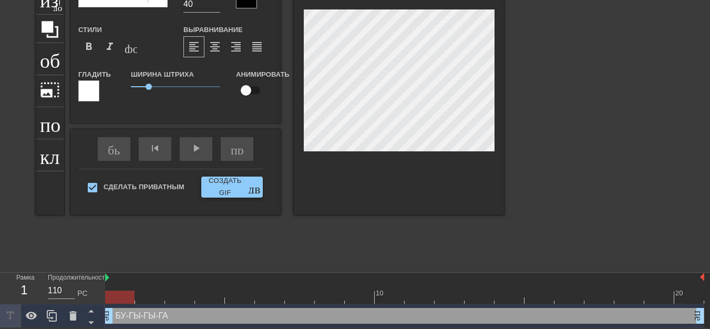
type textarea "БУ-ГЫ-ГЫ-ГАА"
click at [90, 49] on font "format_bold" at bounding box center [88, 46] width 13 height 13
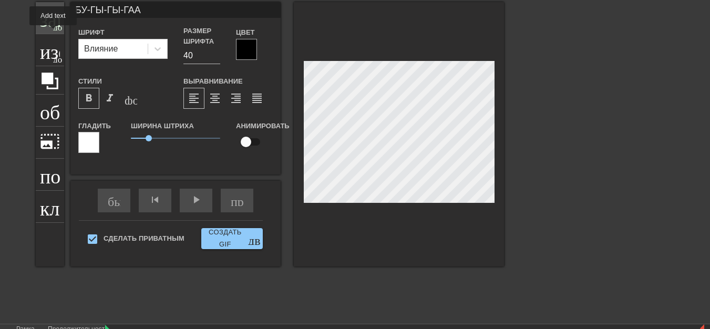
click at [53, 32] on div "заголовок добавить_круг" at bounding box center [50, 18] width 28 height 32
type input "New text"
type textarea "New text"
type input "New text"
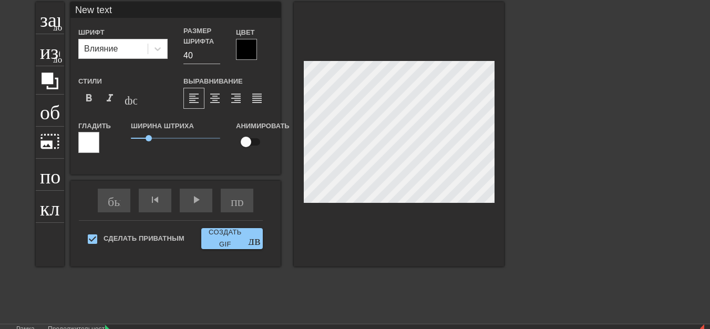
type textarea "New text"
type input "New tex"
type textarea "New tex"
type input "New te"
type textarea "New te"
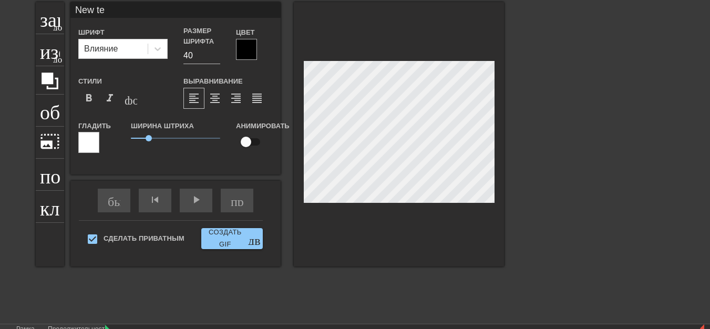
type input "New t"
type textarea "New t"
type input "New"
type textarea "New"
type input "New"
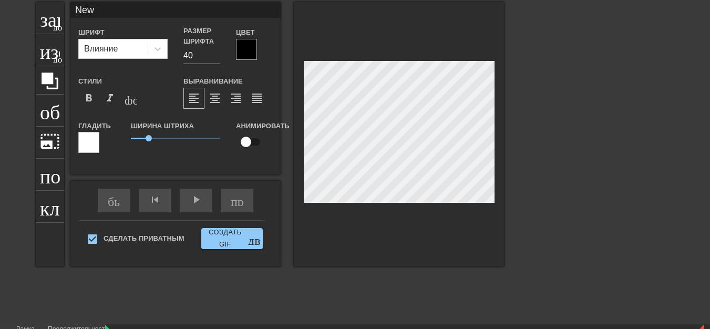
type textarea "New"
type input "Ne"
type textarea "Ne"
type input "N"
type textarea "N"
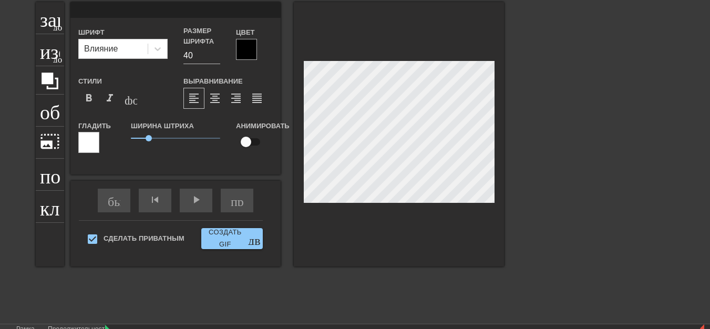
scroll to position [2, 1]
type input "Р"
type textarea "Р"
type input "P"
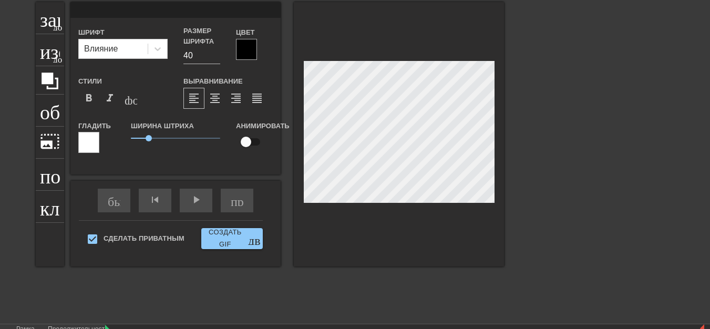
type textarea "P"
type input "PP"
type textarea "PP"
type input "PPK"
type textarea "PPK"
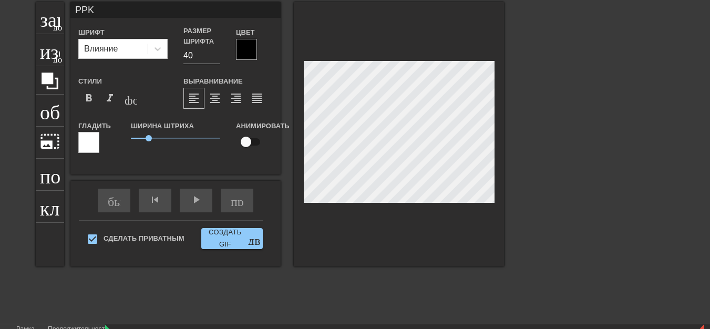
type input "PPKO"
type textarea "PPKO"
type input "PPKOB"
type textarea "PPKOB"
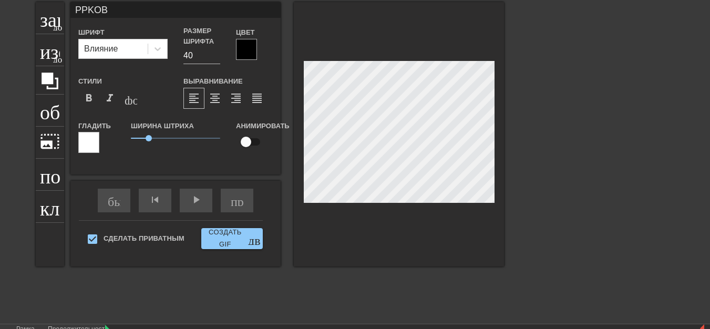
type input "PPKOBA"
type textarea "PPKOBA"
type input "P.PKOBA"
type textarea "P.PKOBA"
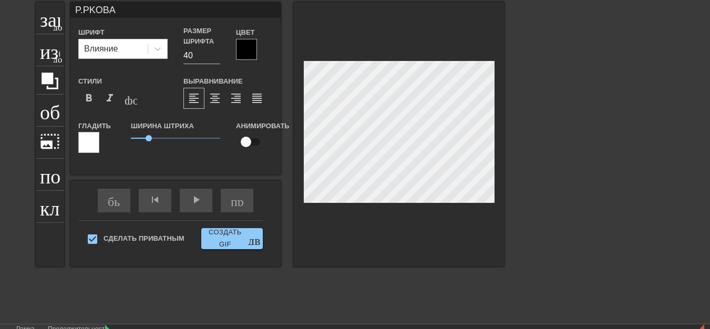
type input "PPKOBA"
type textarea "PPKOBA"
type input "PЮPKOBA"
type textarea "PЮPKOBA"
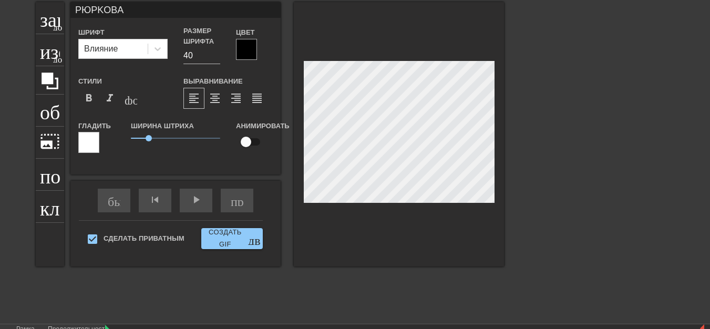
type input "PЮPИKOBA"
type textarea "PЮPИKOBA"
type input "PЮPИKOBНA"
type textarea "PЮPИKOBНA"
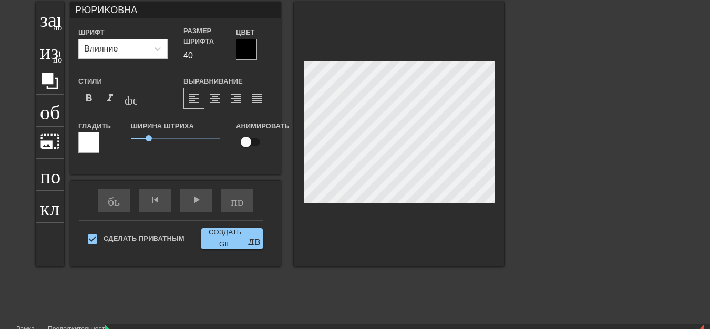
type input "PЮPИKOBНАA"
type textarea "PЮPИKOBНАA"
type input "PЮPИKOBНA"
type textarea "PЮPИKOBНA"
type input "PЮPИKOBН"
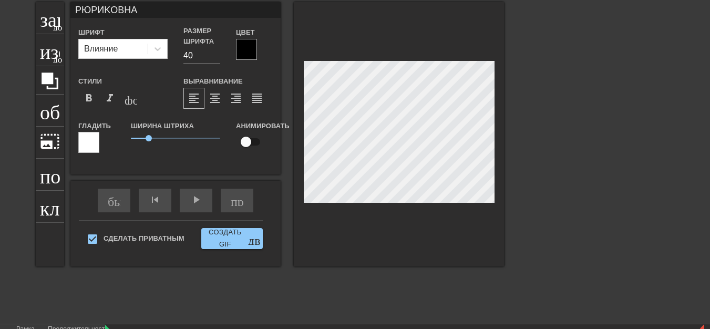
type textarea "PЮPИKOBН"
type input "PЮPИKOBНФ"
type textarea "PЮPИKOBНФ"
type input "PЮPИKOBН"
type textarea "PЮPИKOBН"
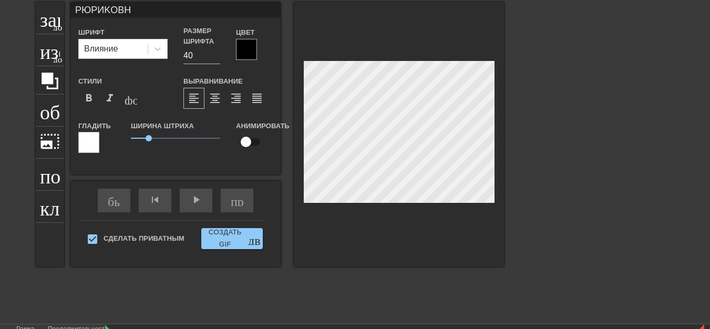
type input "PЮPИKOBНA"
type textarea "PЮPИKOBНA"
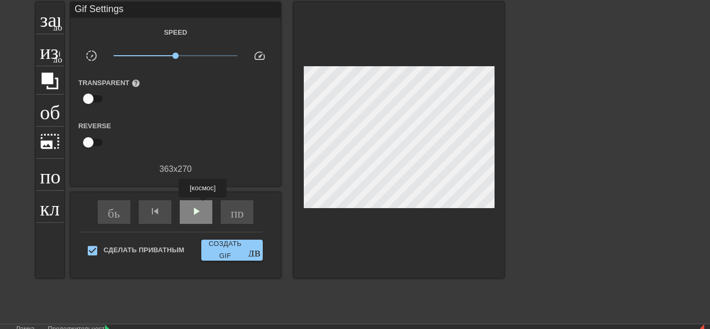
click at [203, 205] on div "play_arrow" at bounding box center [196, 212] width 33 height 24
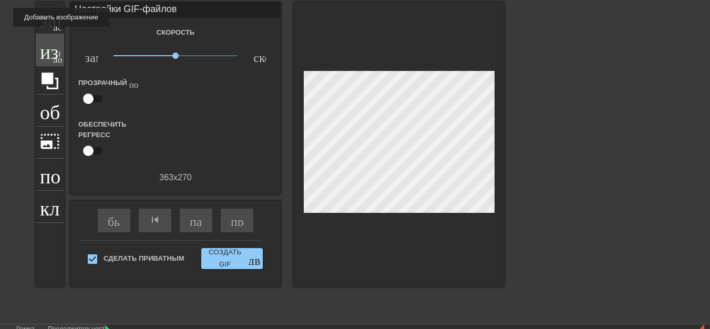
click at [61, 34] on div "изображение добавить_круг" at bounding box center [50, 50] width 28 height 32
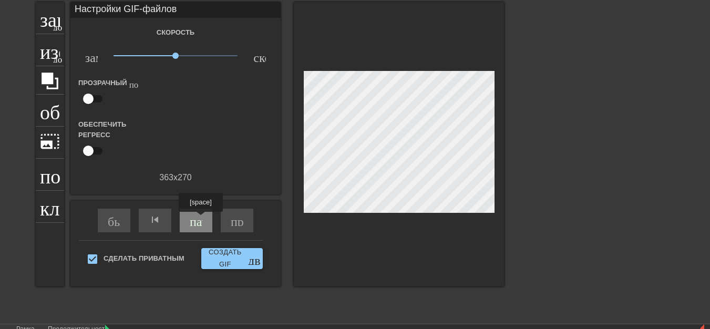
click at [200, 219] on font "пауза" at bounding box center [204, 219] width 28 height 13
click at [200, 220] on font "play_arrow" at bounding box center [196, 219] width 13 height 13
click at [201, 220] on font "пауза" at bounding box center [204, 219] width 28 height 13
click at [201, 220] on font "play_arrow" at bounding box center [196, 219] width 13 height 13
click at [205, 220] on div "пауза" at bounding box center [196, 221] width 33 height 24
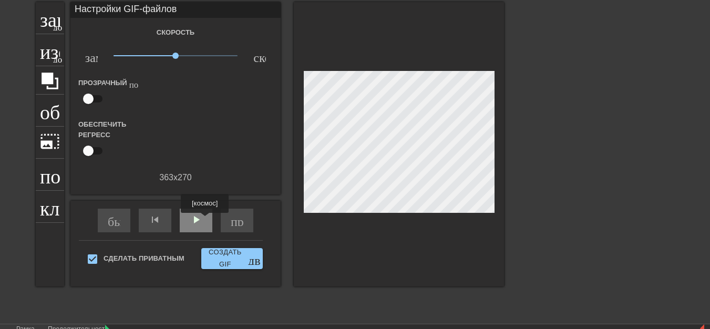
click at [205, 221] on div "play_arrow" at bounding box center [196, 221] width 33 height 24
click at [201, 217] on font "play_arrow" at bounding box center [196, 219] width 13 height 13
click at [199, 218] on span "play_arrow" at bounding box center [196, 219] width 13 height 13
click at [201, 216] on font "play_arrow" at bounding box center [196, 219] width 13 height 13
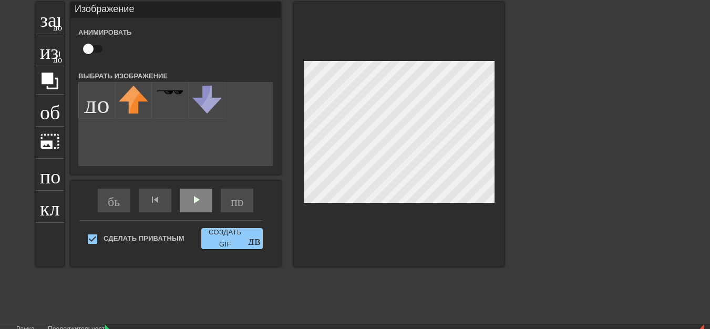
click at [572, 180] on div "заголовок добавить_круг изображение добавить_круг обрезать photo_size_select_la…" at bounding box center [355, 159] width 710 height 315
click at [60, 34] on div "изображение добавить_круг" at bounding box center [50, 50] width 28 height 32
click at [57, 26] on font "добавить_круг" at bounding box center [83, 26] width 60 height 9
click at [560, 175] on div "заголовок добавить_круг изображение добавить_круг обрезать photo_size_select_la…" at bounding box center [355, 159] width 710 height 315
click at [560, 175] on div at bounding box center [595, 159] width 158 height 315
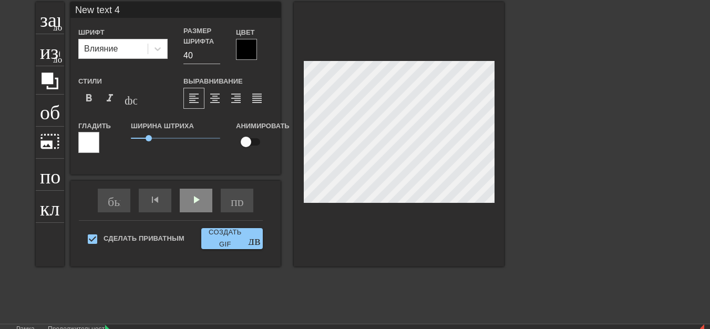
scroll to position [2, 2]
type input "New text"
type textarea "New text"
type input "New text"
type textarea "New text"
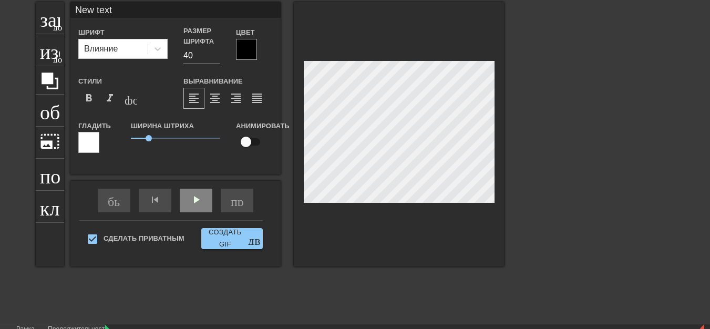
type input "New tex"
type textarea "New tex"
type input "New te"
type textarea "New te"
type input "New t"
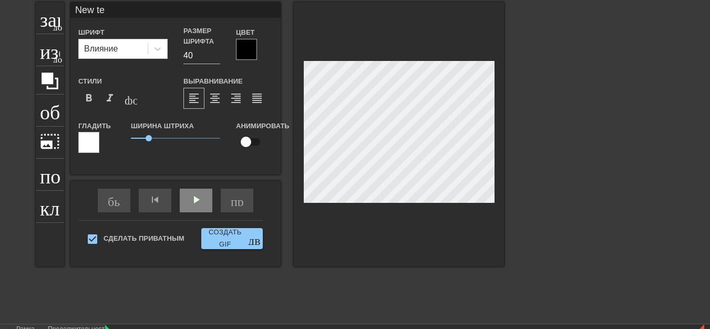
type textarea "New t"
type input "New"
type textarea "New"
type input "New"
type textarea "New"
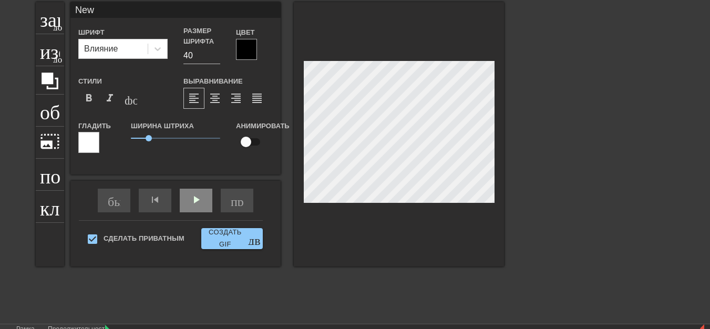
type input "Ne"
type textarea "Ne"
type input "N"
type textarea "N"
type input "H"
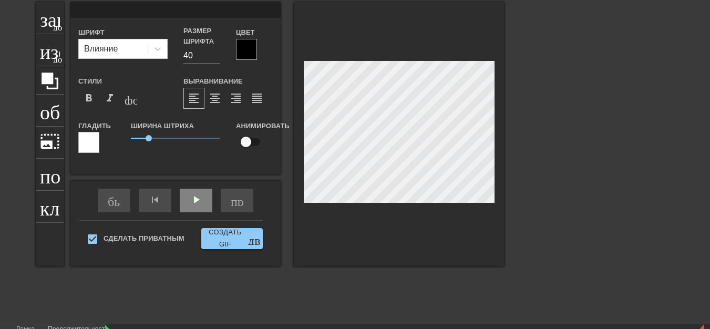
type textarea "H"
type input "H."
type textarea "H."
type input "H"
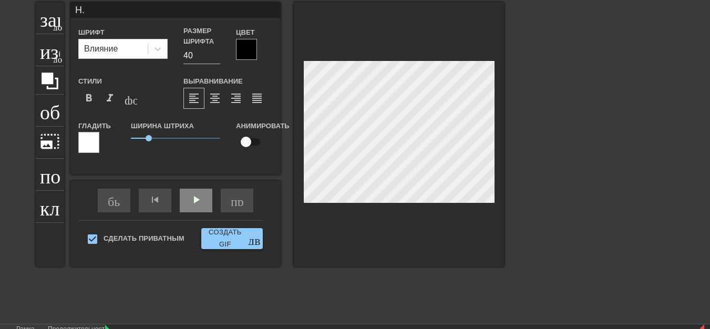
type textarea "H"
type input "P"
type textarea "P"
type input "PP"
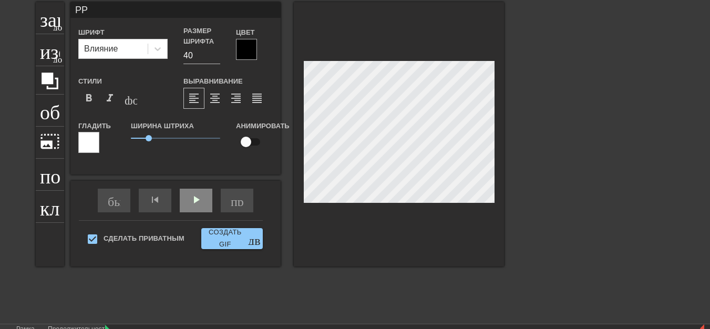
type textarea "PP"
type input "PPK"
type textarea "PPK"
type input "PPK0"
type textarea "PPK0"
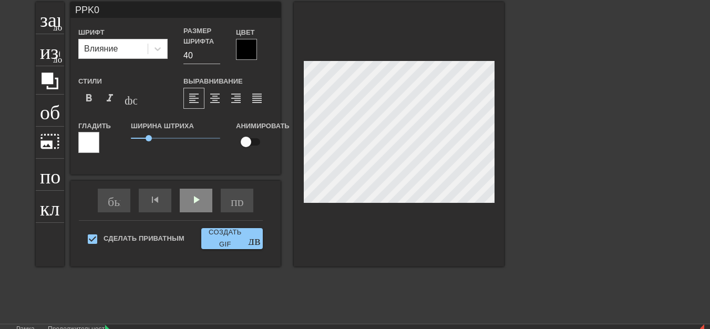
scroll to position [1, 2]
type input "PPK0B"
type textarea "PPK0B"
type input "PPK0BA"
type textarea "PPK0BA"
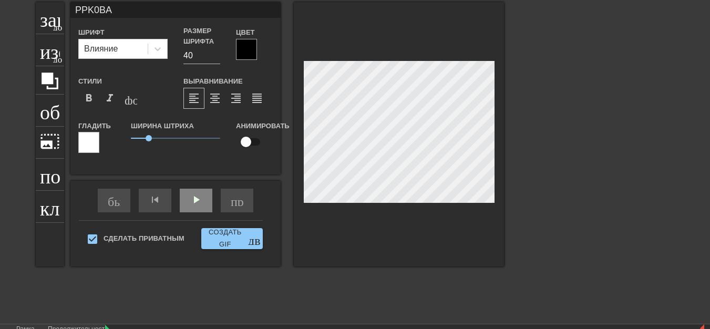
type input "PЮPK0BA"
type textarea "PЮPK0BA"
type input "PЮPИK0BA"
type textarea "PЮPИK0BA"
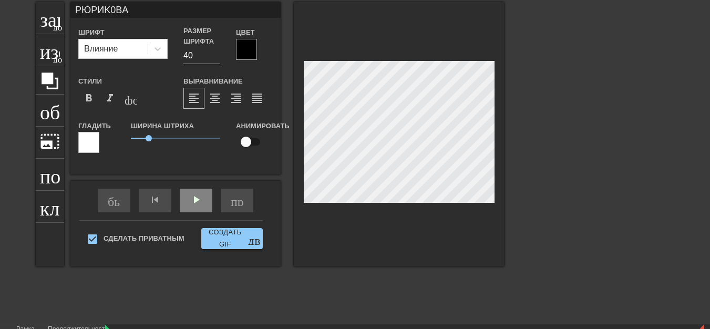
scroll to position [1, 4]
type input "PЮPИK0BНA"
type textarea "PЮPИK0BНA"
click at [506, 149] on div "заголовок добавить_круг изображение добавить_круг обрезать photo_size_select_la…" at bounding box center [355, 159] width 710 height 315
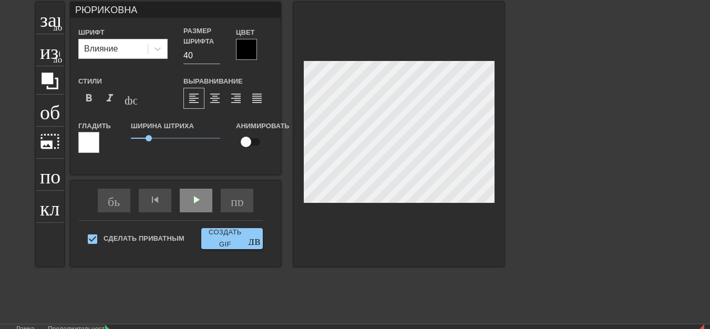
click at [506, 149] on div "заголовок добавить_круг изображение добавить_круг обрезать photo_size_select_la…" at bounding box center [355, 159] width 710 height 315
click at [198, 203] on div "play_arrow" at bounding box center [196, 201] width 33 height 24
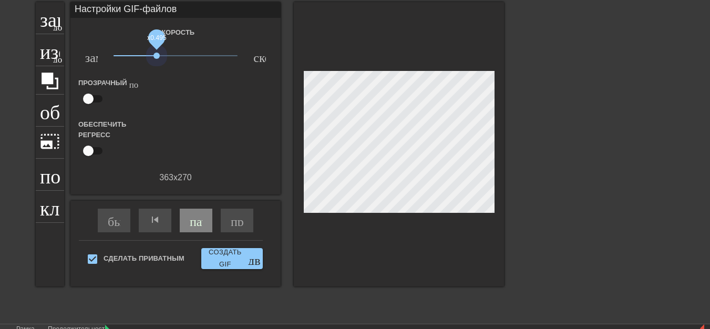
drag, startPoint x: 173, startPoint y: 57, endPoint x: 157, endPoint y: 64, distance: 18.1
click at [157, 64] on div "x0.495" at bounding box center [176, 57] width 140 height 16
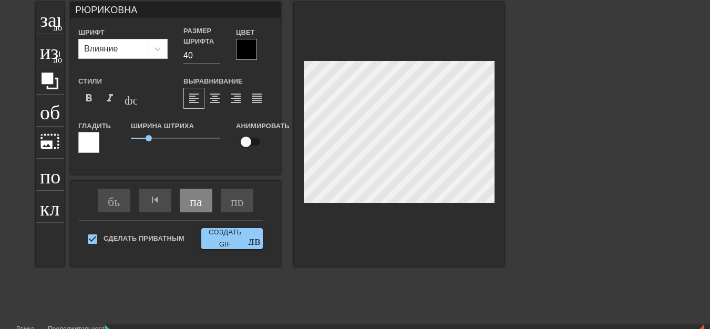
click at [522, 165] on div "заголовок добавить_круг изображение добавить_круг обрезать photo_size_select_la…" at bounding box center [355, 159] width 710 height 315
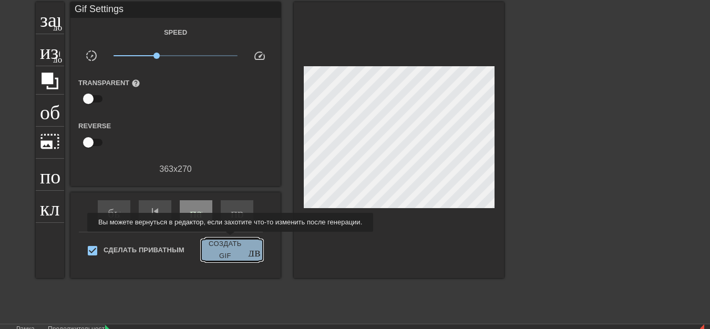
click at [228, 239] on font "Создать GIF" at bounding box center [224, 250] width 39 height 24
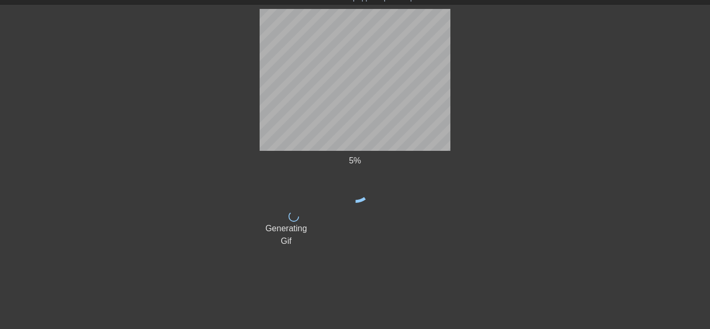
scroll to position [33, 0]
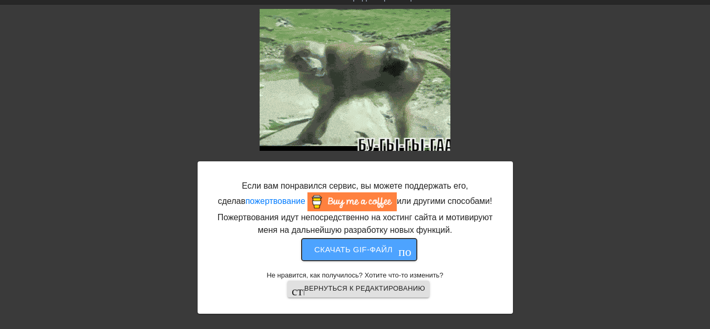
click at [358, 252] on font "Скачать gif-файл" at bounding box center [353, 249] width 78 height 9
